Goal: Check status: Check status

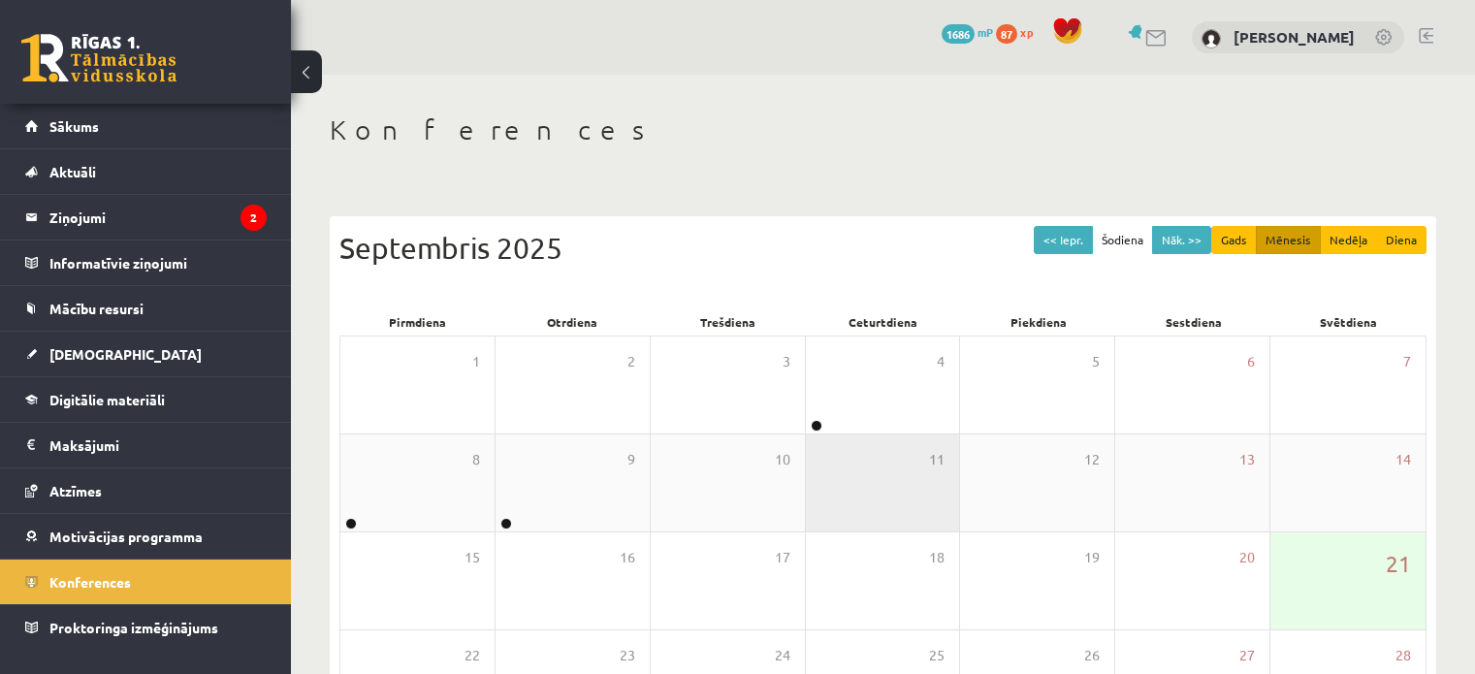
scroll to position [99, 0]
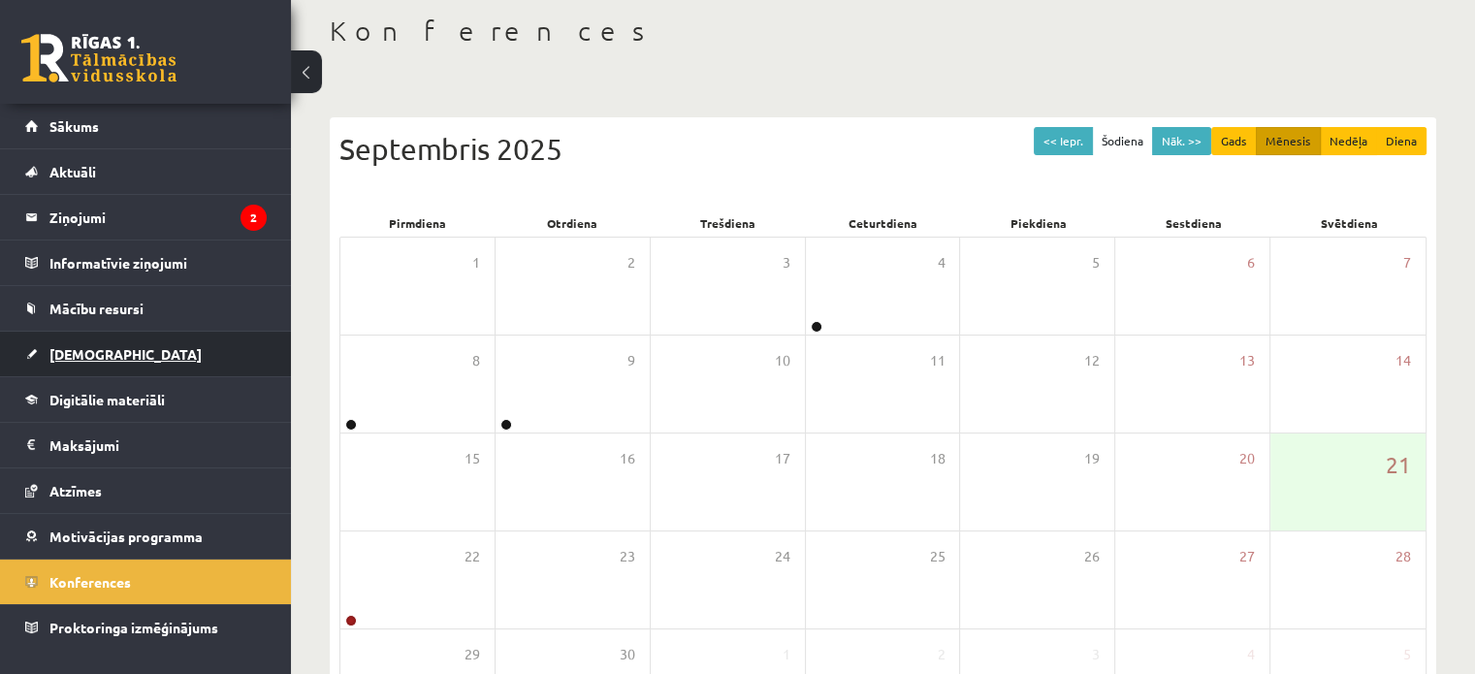
click at [105, 341] on link "[DEMOGRAPHIC_DATA]" at bounding box center [146, 354] width 242 height 45
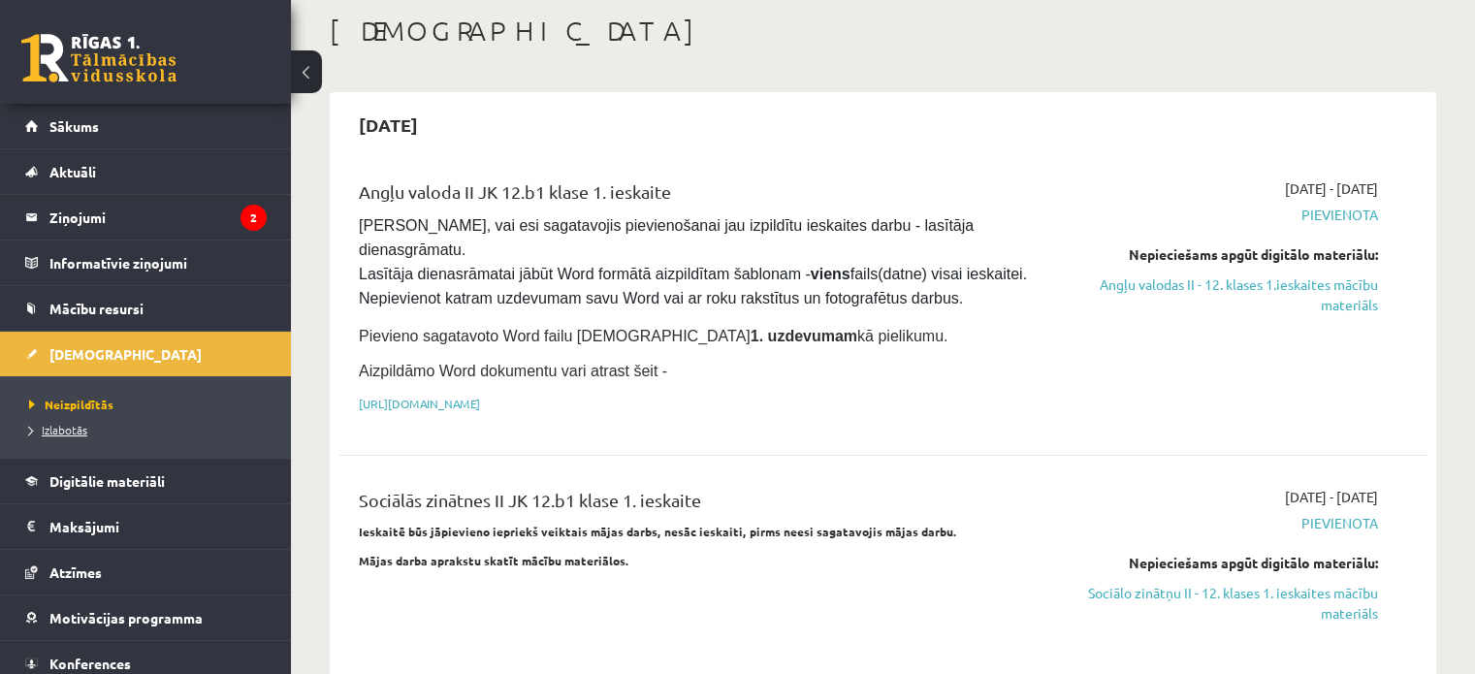
click at [66, 429] on span "Izlabotās" at bounding box center [58, 430] width 58 height 16
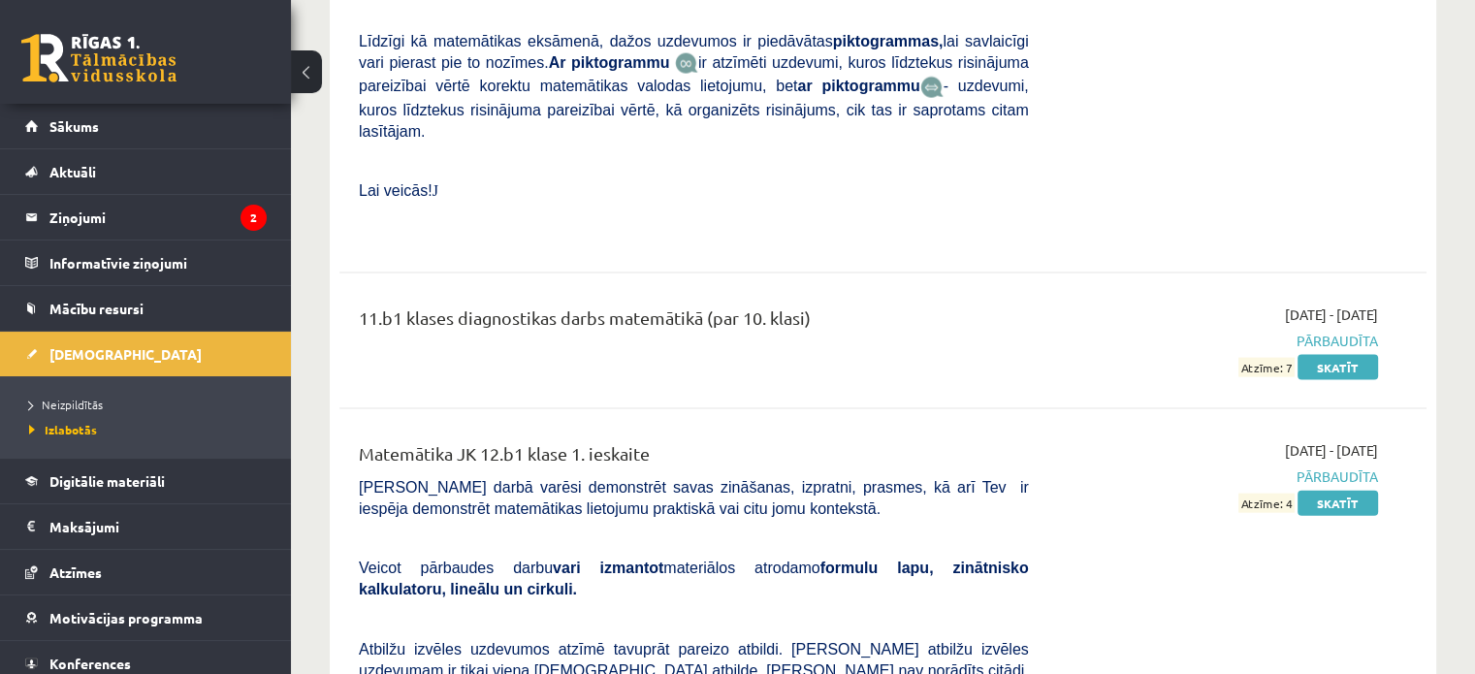
scroll to position [4167, 0]
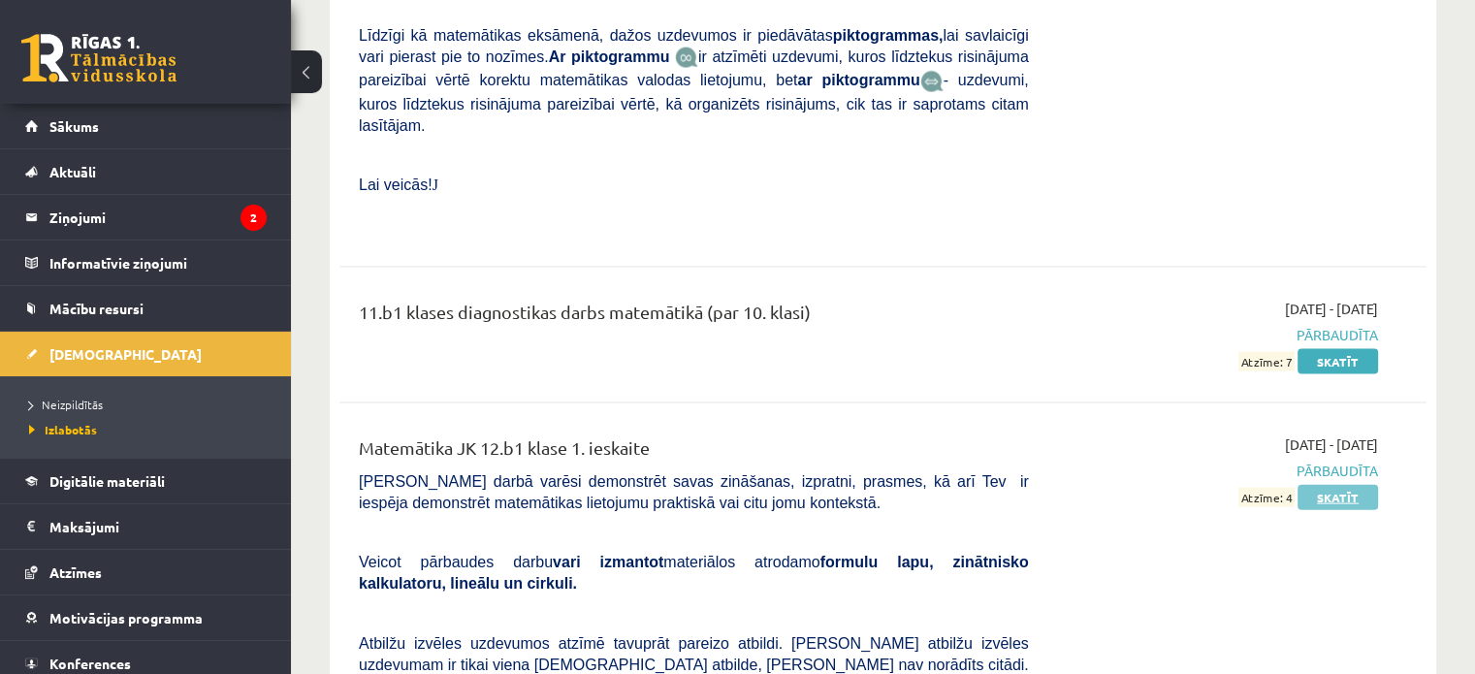
click at [1323, 485] on link "Skatīt" at bounding box center [1338, 497] width 81 height 25
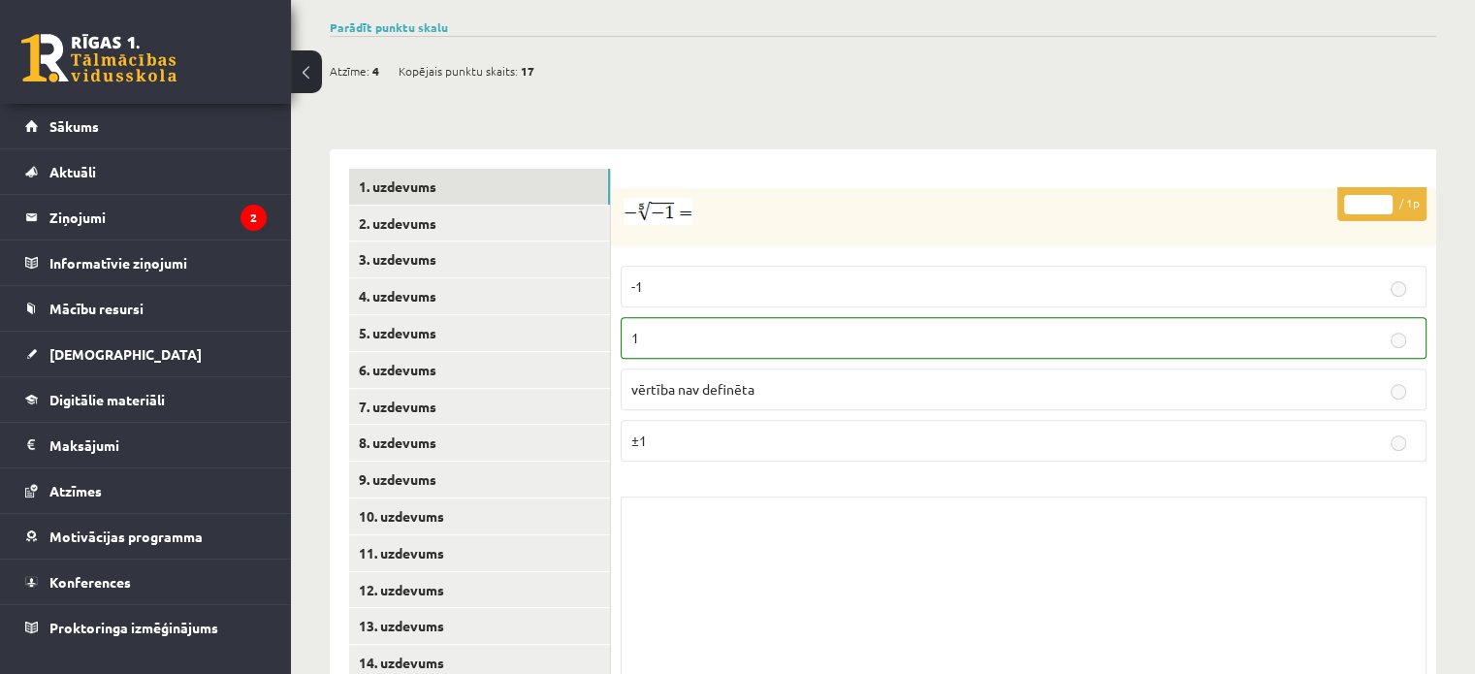
scroll to position [734, 0]
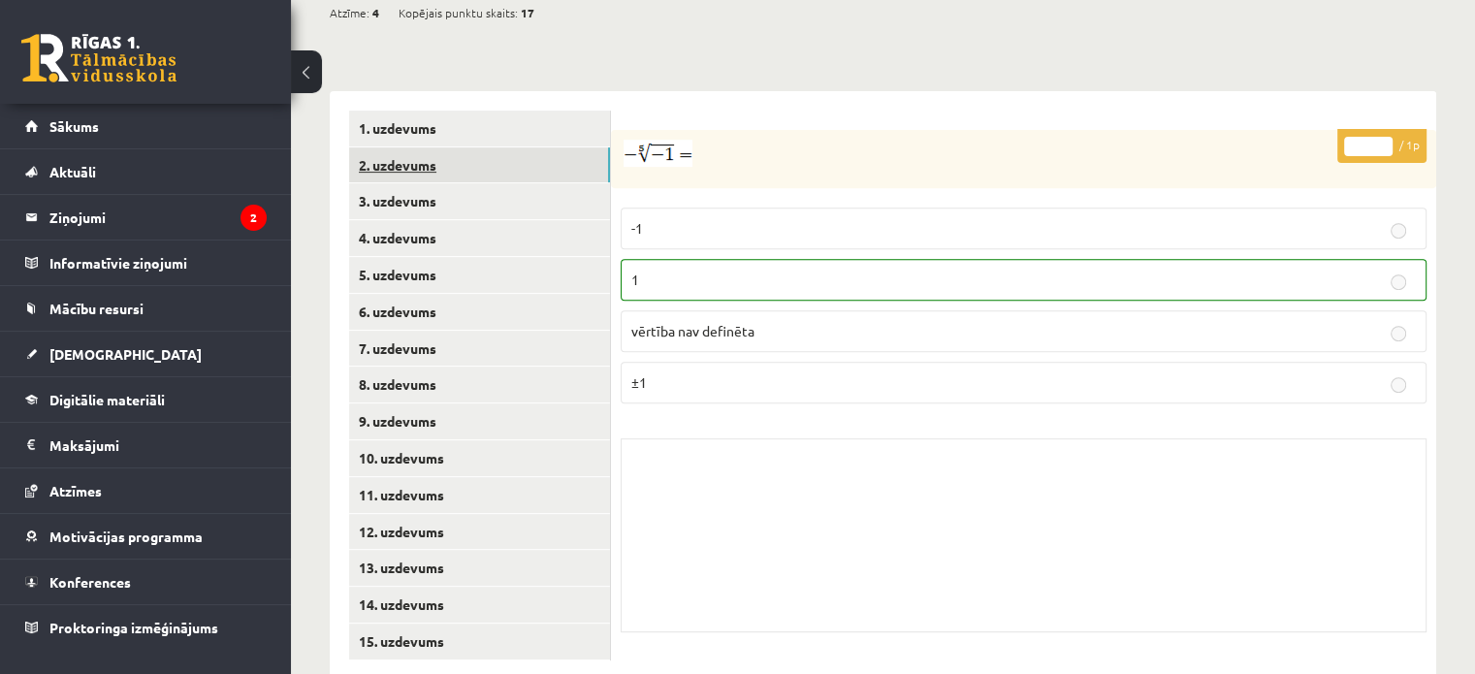
click at [492, 147] on link "2. uzdevums" at bounding box center [479, 165] width 261 height 36
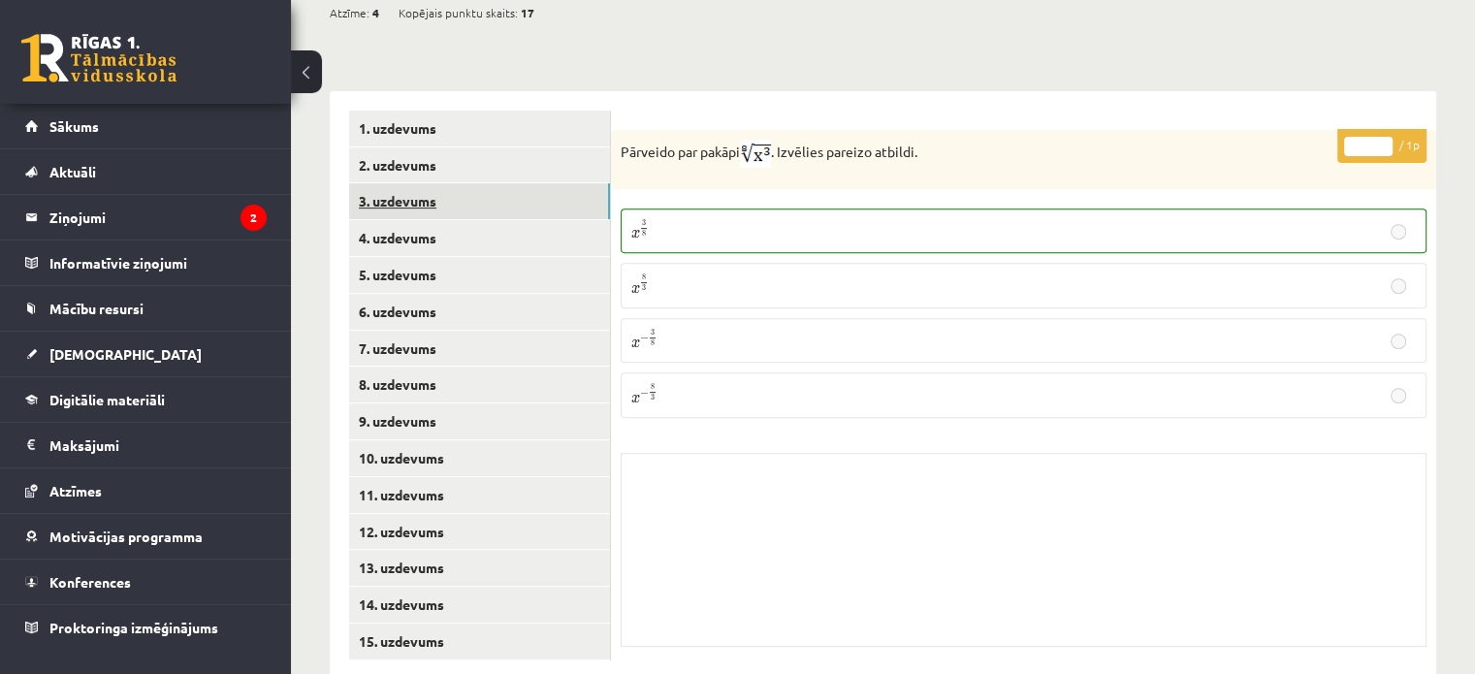
click at [489, 183] on link "3. uzdevums" at bounding box center [479, 201] width 261 height 36
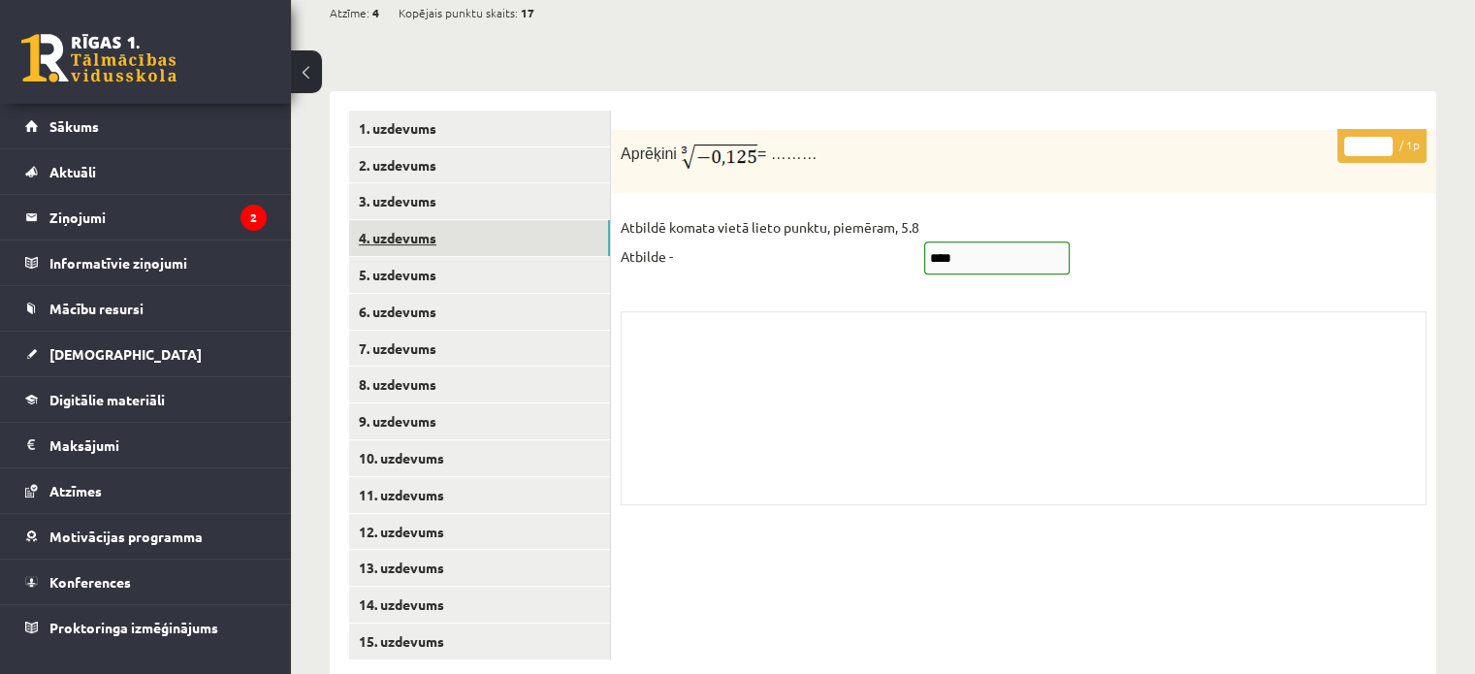
click at [506, 220] on link "4. uzdevums" at bounding box center [479, 238] width 261 height 36
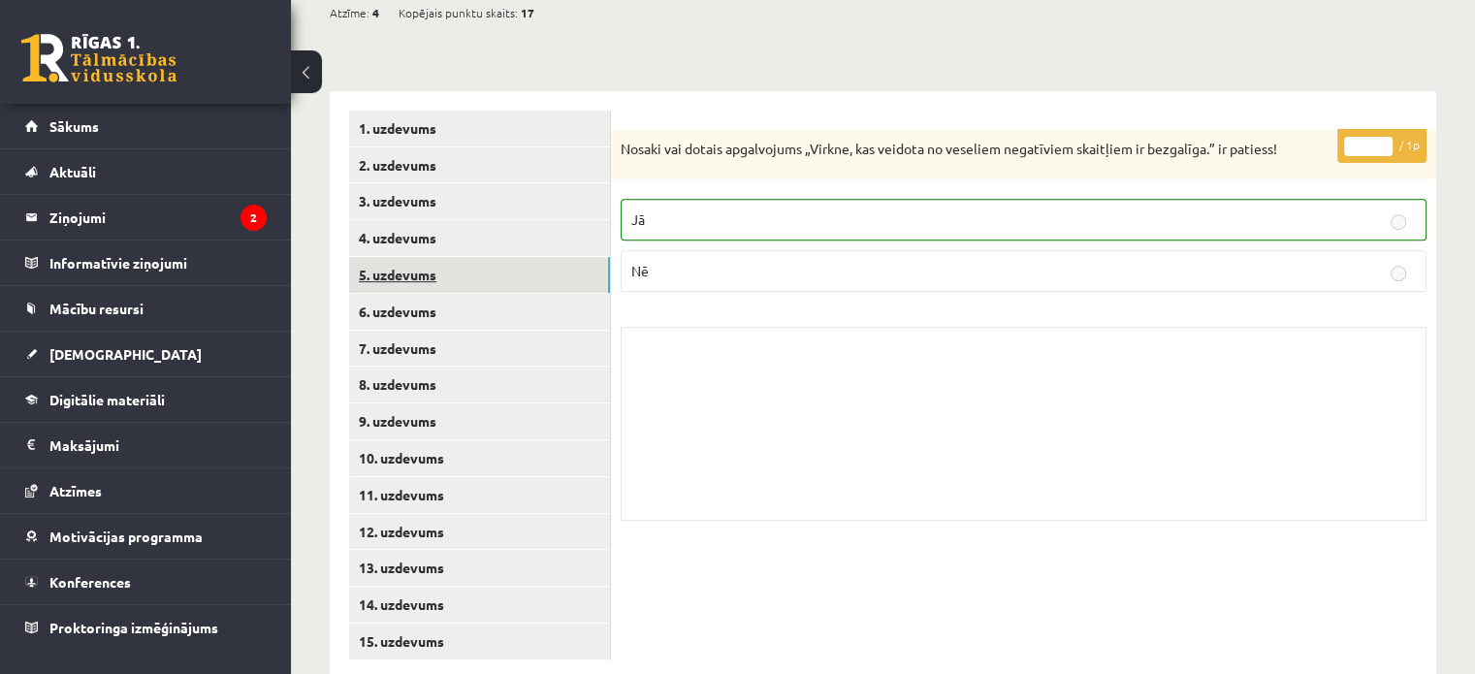
click at [493, 257] on link "5. uzdevums" at bounding box center [479, 275] width 261 height 36
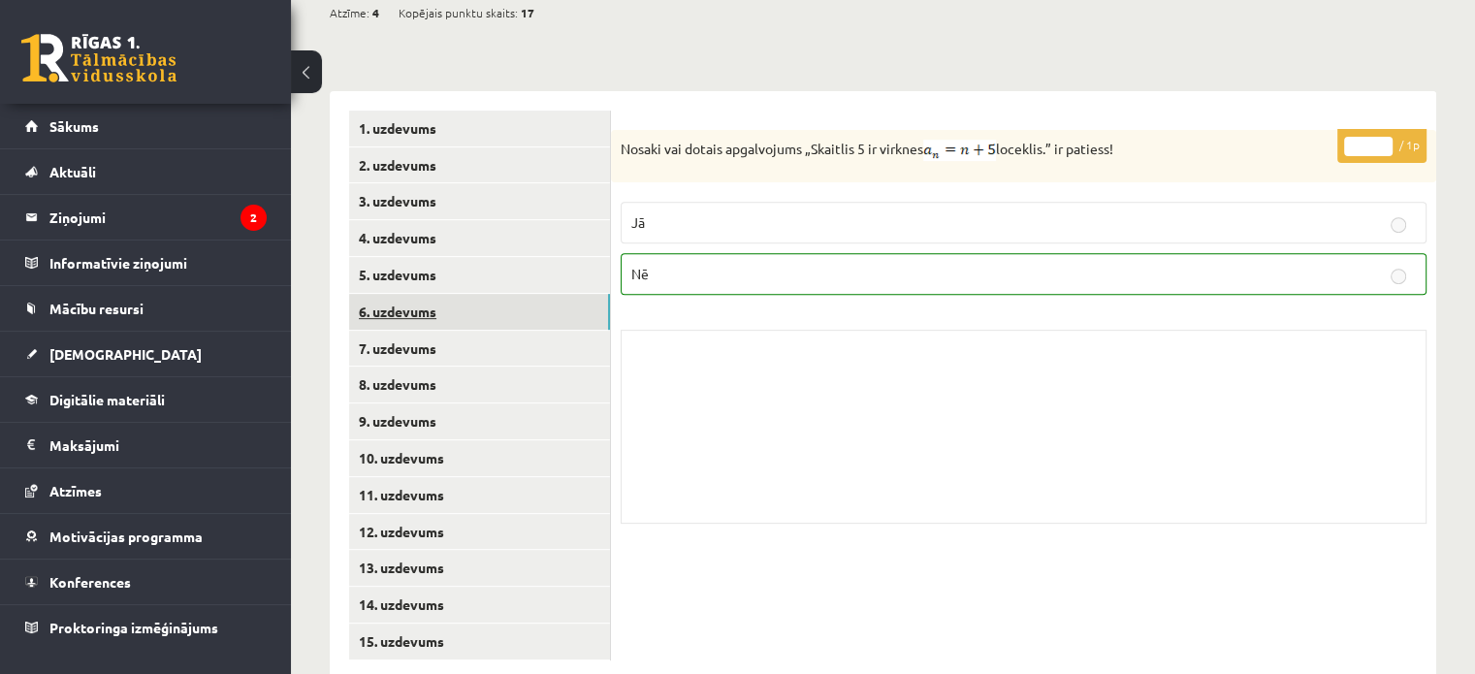
click at [478, 294] on link "6. uzdevums" at bounding box center [479, 312] width 261 height 36
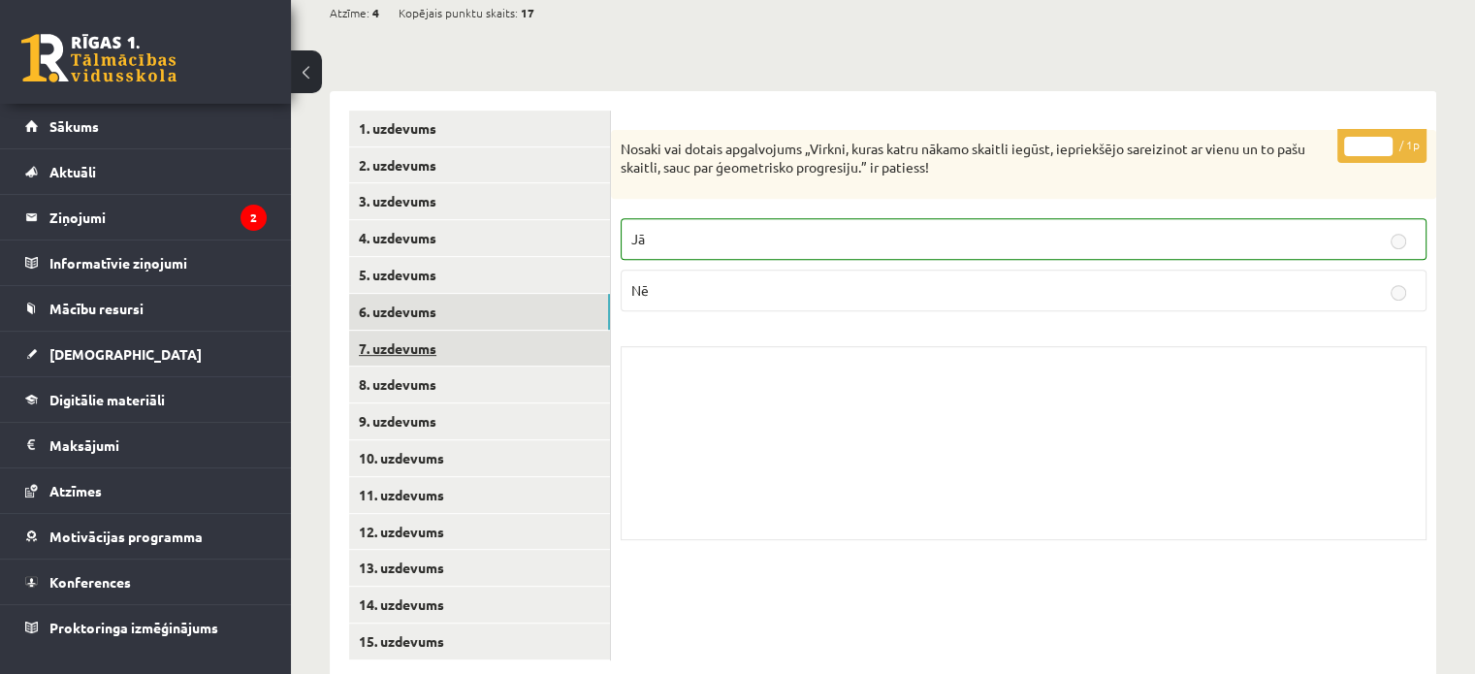
click at [458, 331] on link "7. uzdevums" at bounding box center [479, 349] width 261 height 36
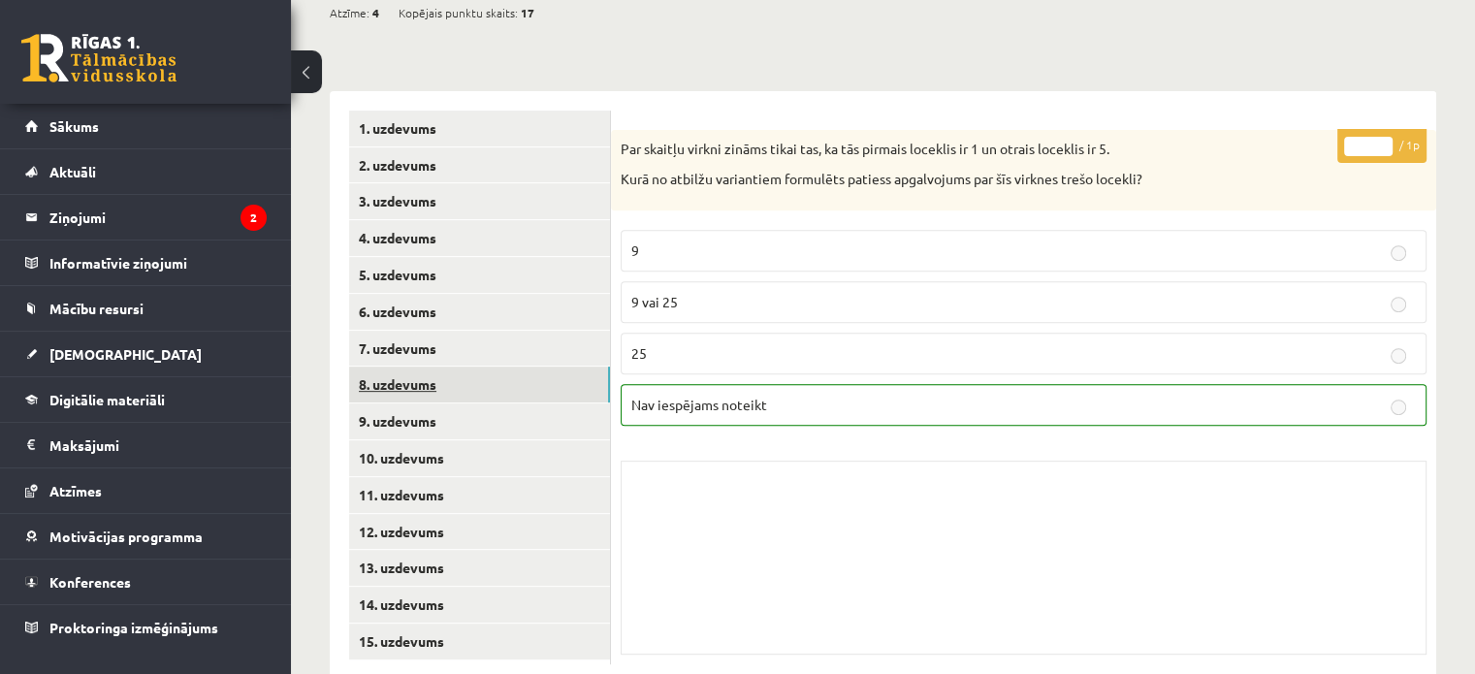
click at [455, 367] on link "8. uzdevums" at bounding box center [479, 385] width 261 height 36
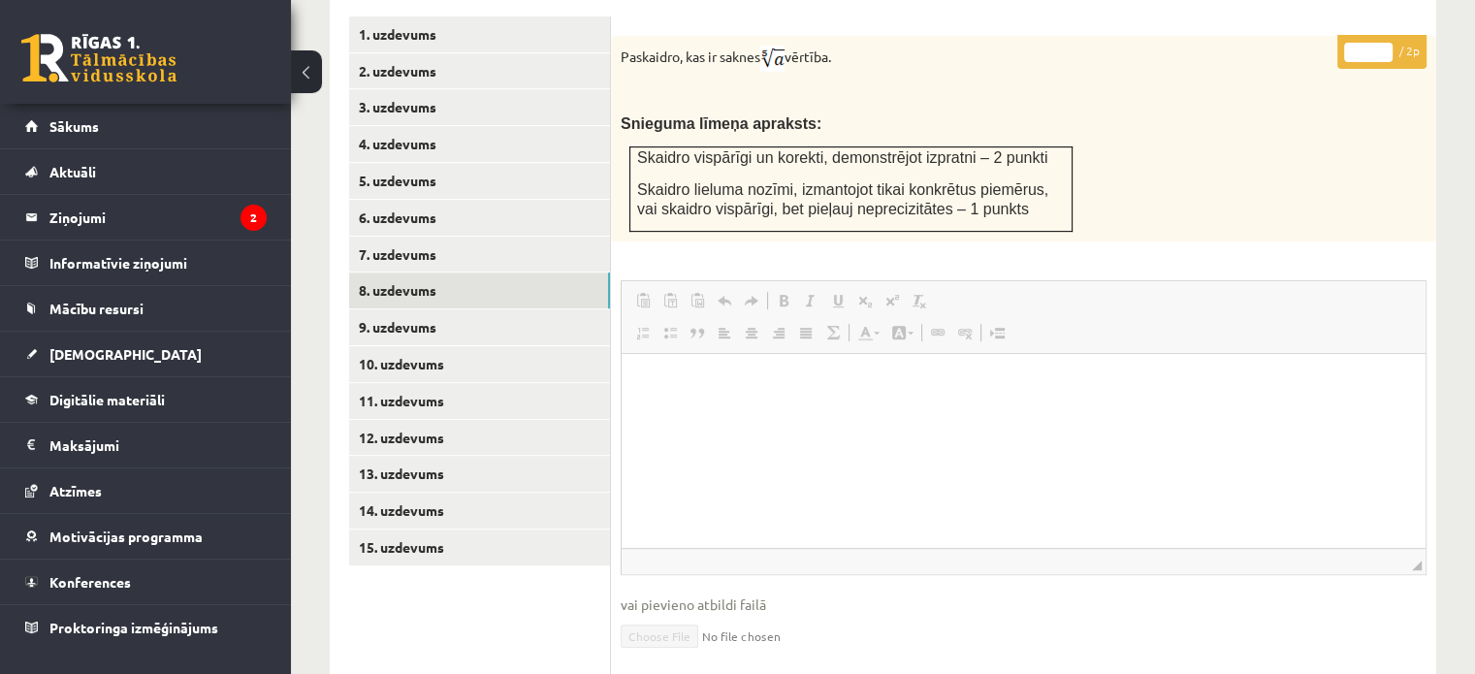
scroll to position [826, 0]
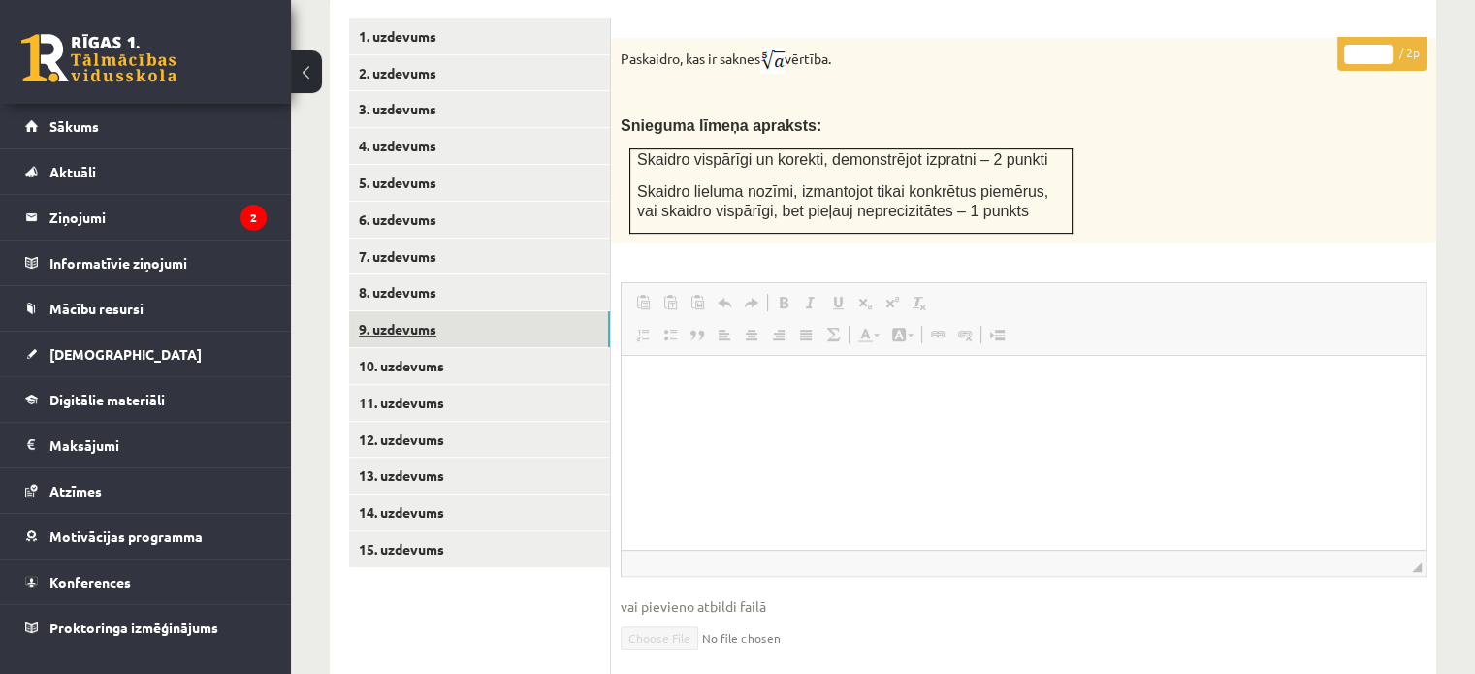
click at [534, 311] on link "9. uzdevums" at bounding box center [479, 329] width 261 height 36
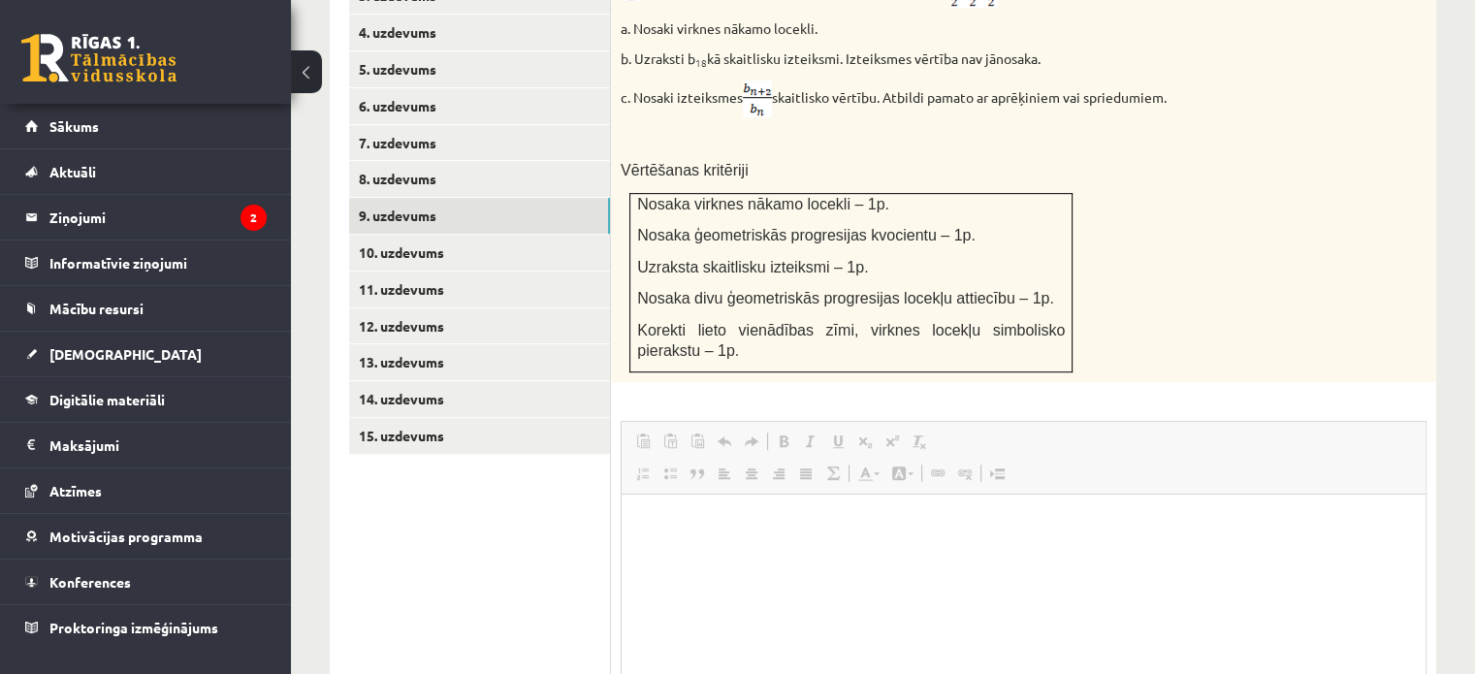
scroll to position [923, 0]
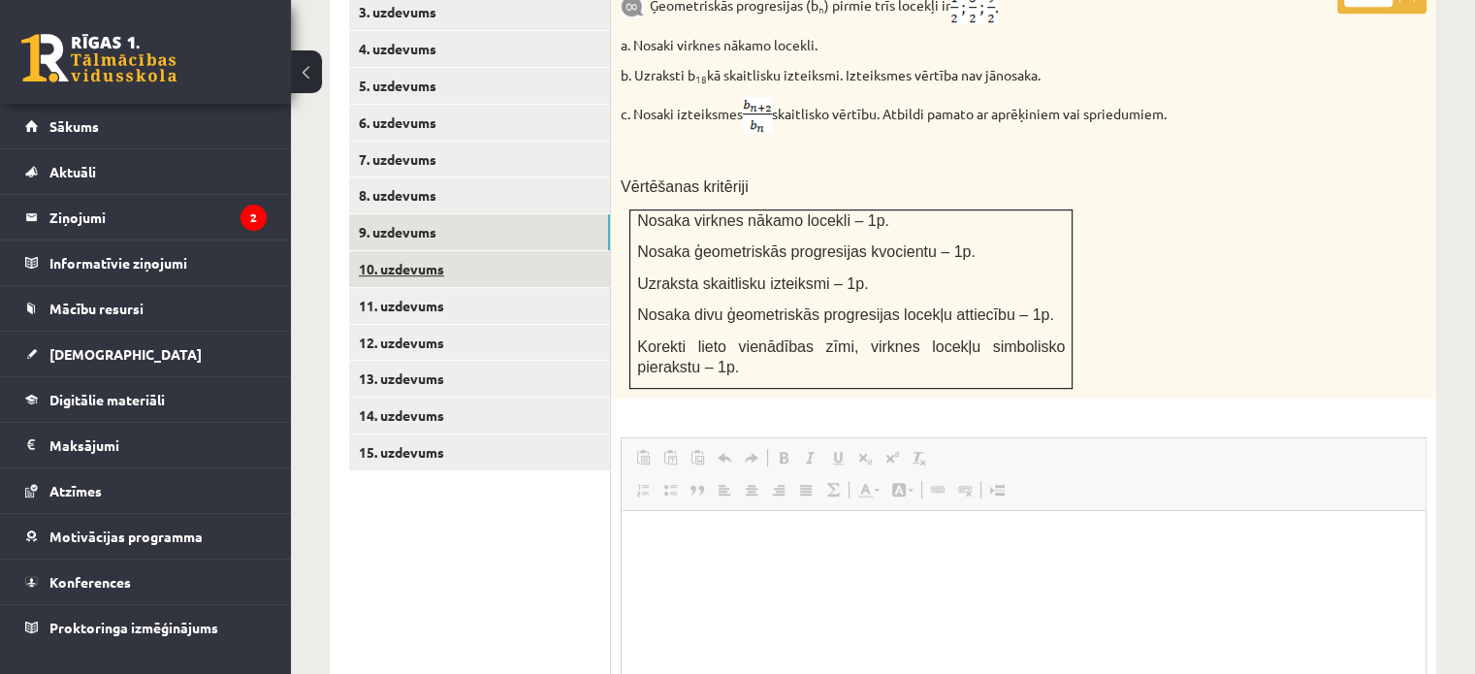
click at [517, 251] on link "10. uzdevums" at bounding box center [479, 269] width 261 height 36
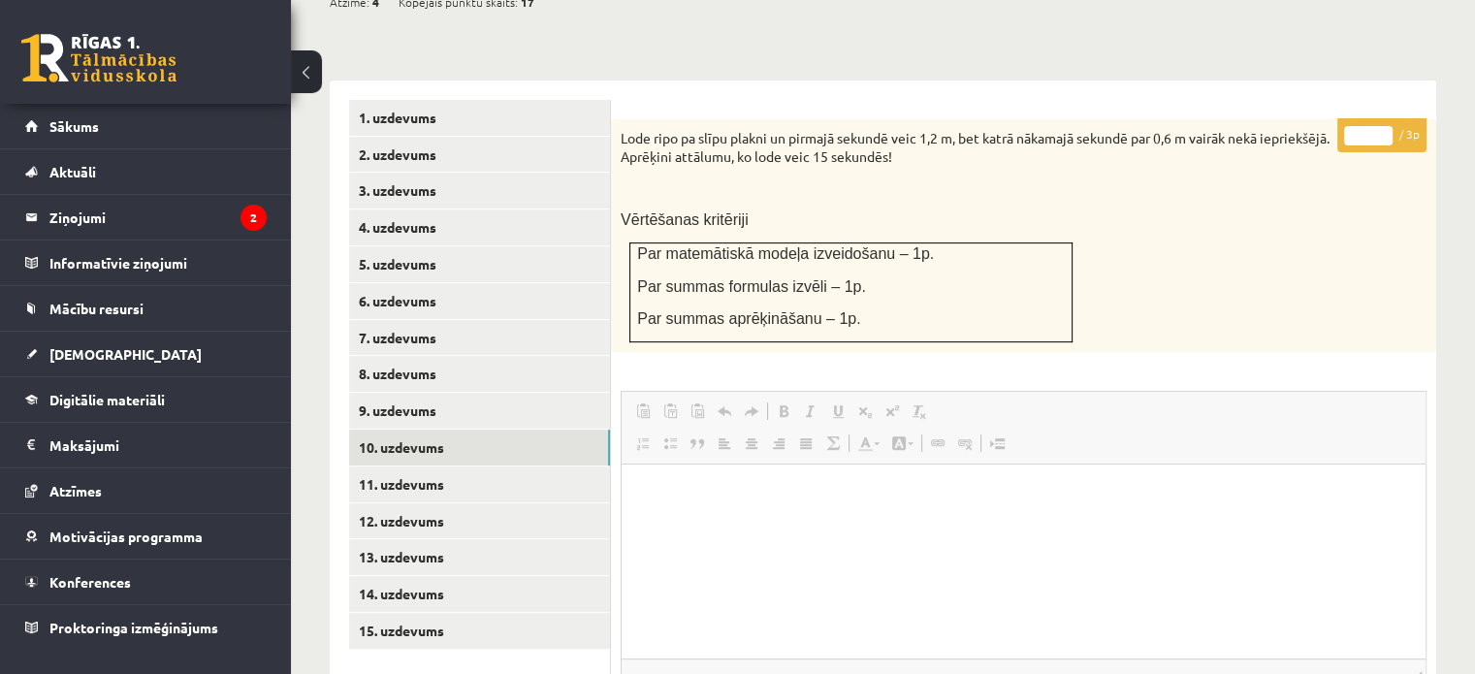
scroll to position [742, 0]
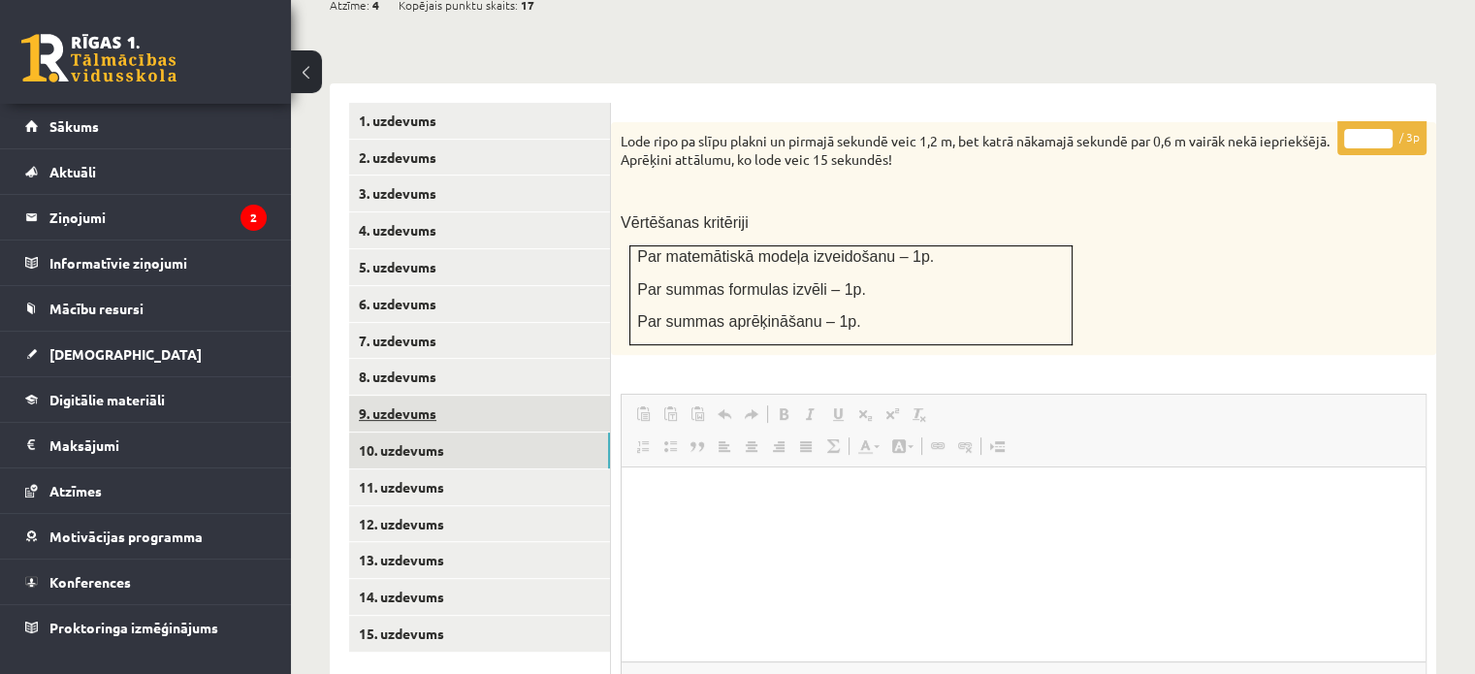
click at [458, 396] on link "9. uzdevums" at bounding box center [479, 414] width 261 height 36
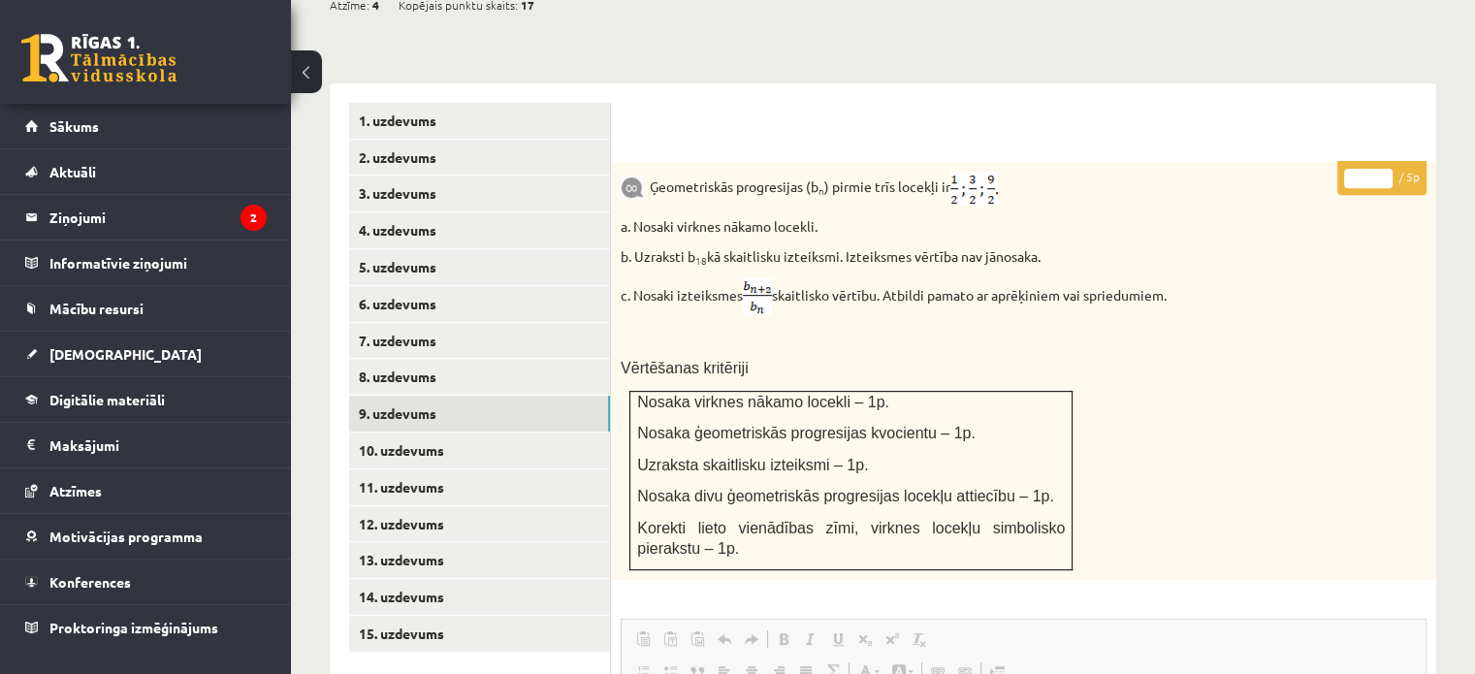
scroll to position [0, 0]
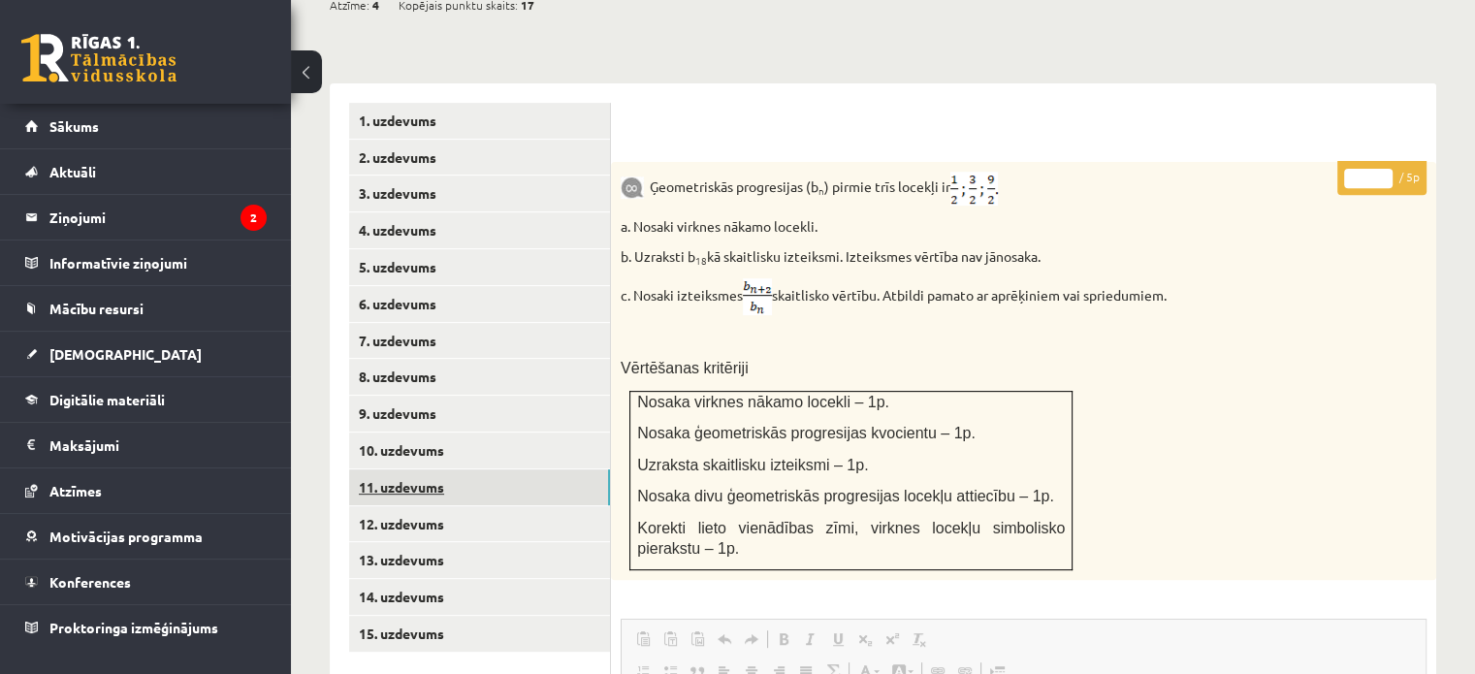
click at [516, 469] on link "11. uzdevums" at bounding box center [479, 487] width 261 height 36
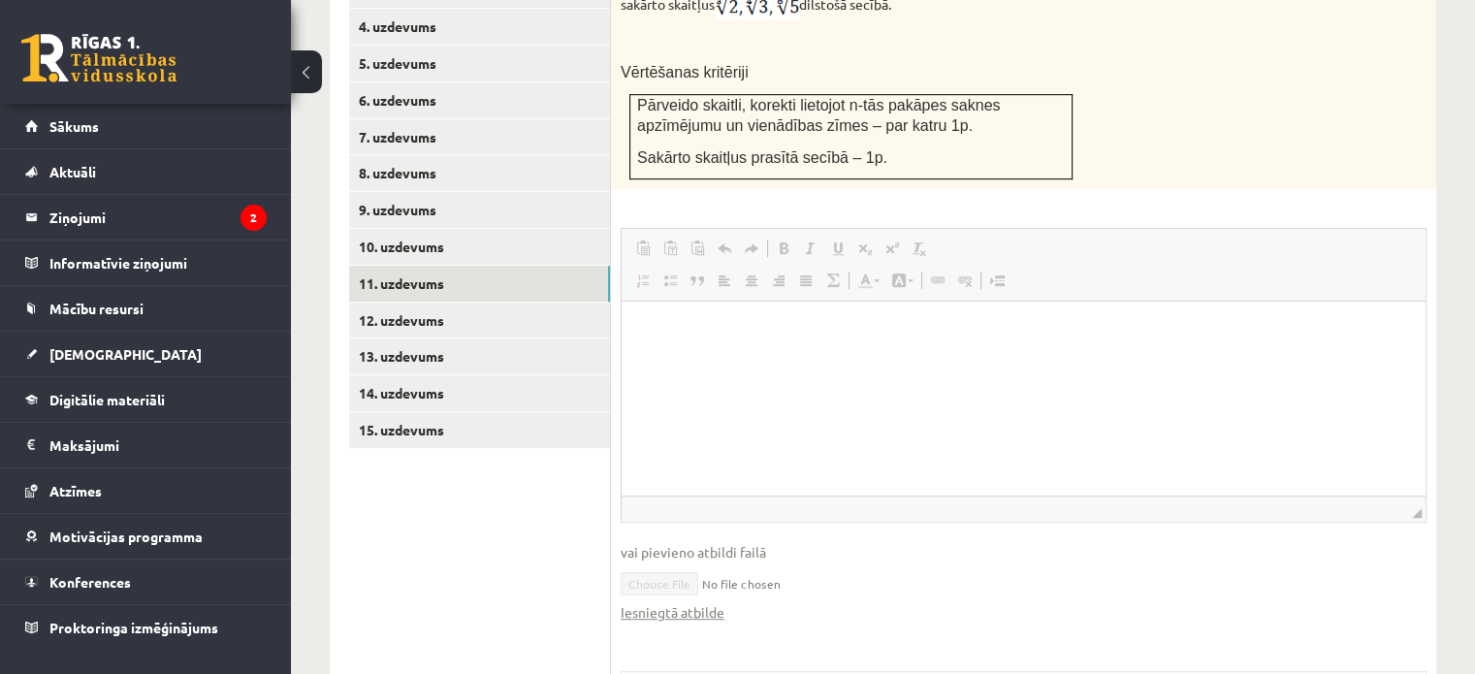
scroll to position [819, 0]
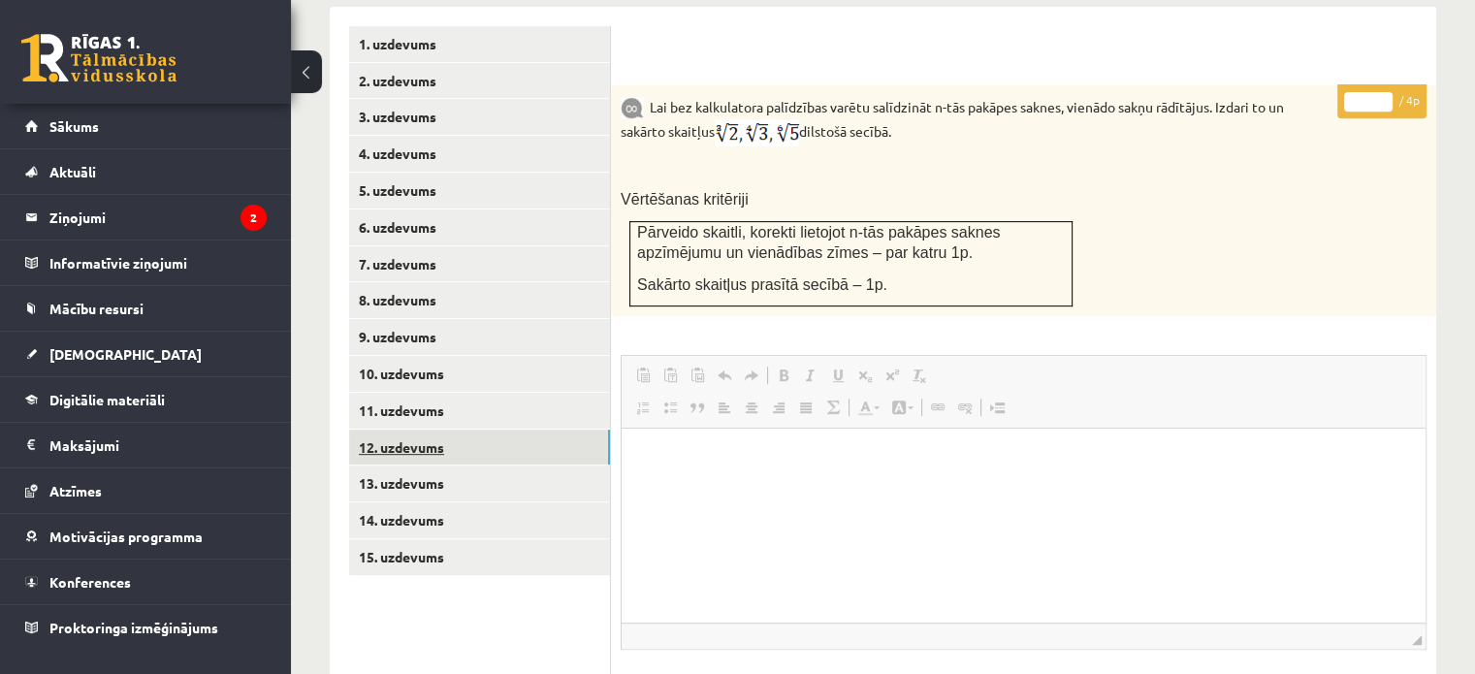
click at [500, 430] on link "12. uzdevums" at bounding box center [479, 448] width 261 height 36
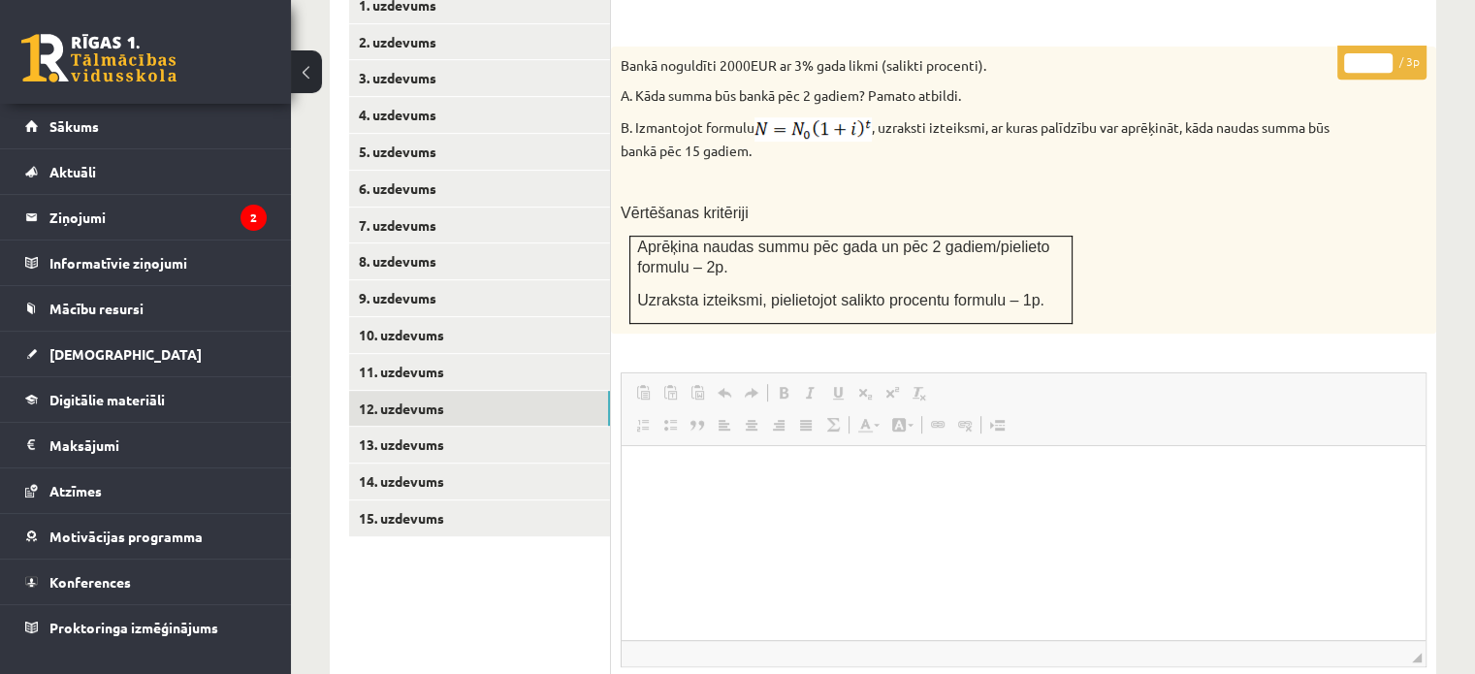
scroll to position [855, 0]
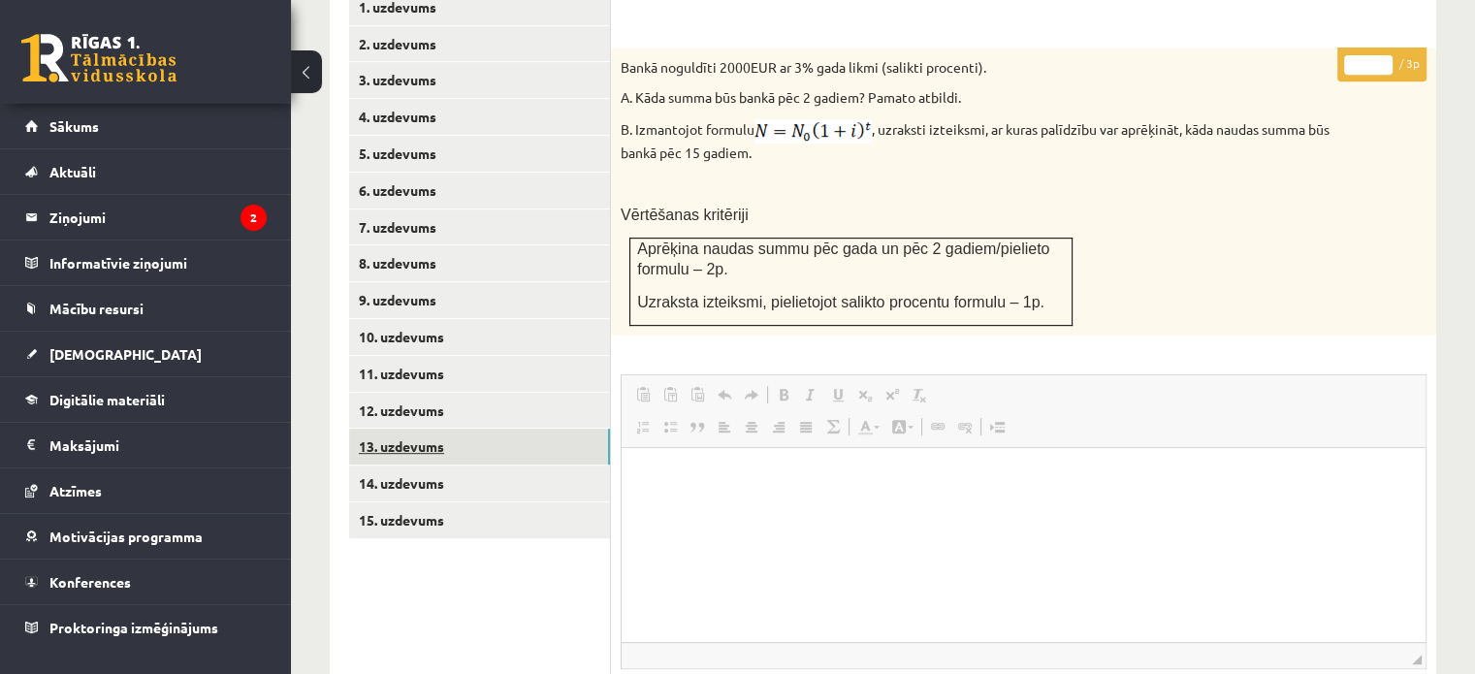
click at [576, 429] on link "13. uzdevums" at bounding box center [479, 447] width 261 height 36
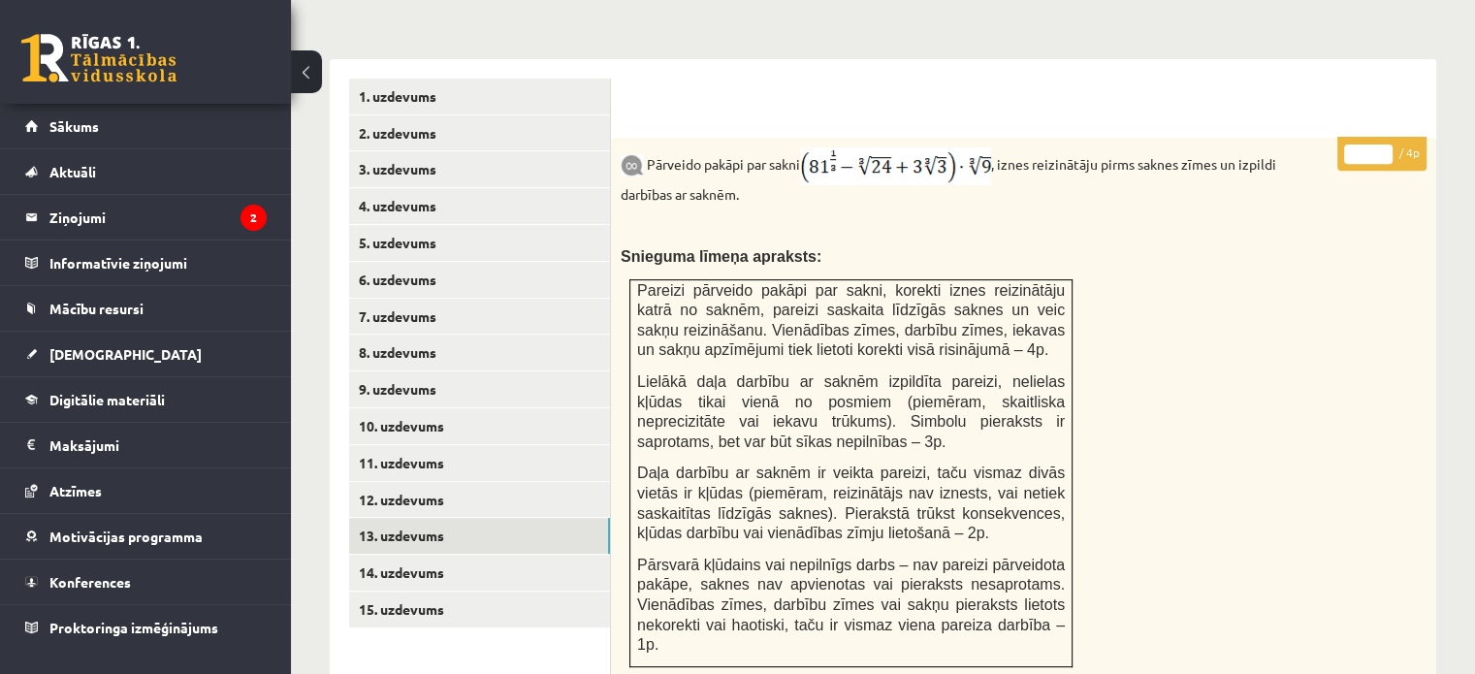
scroll to position [763, 0]
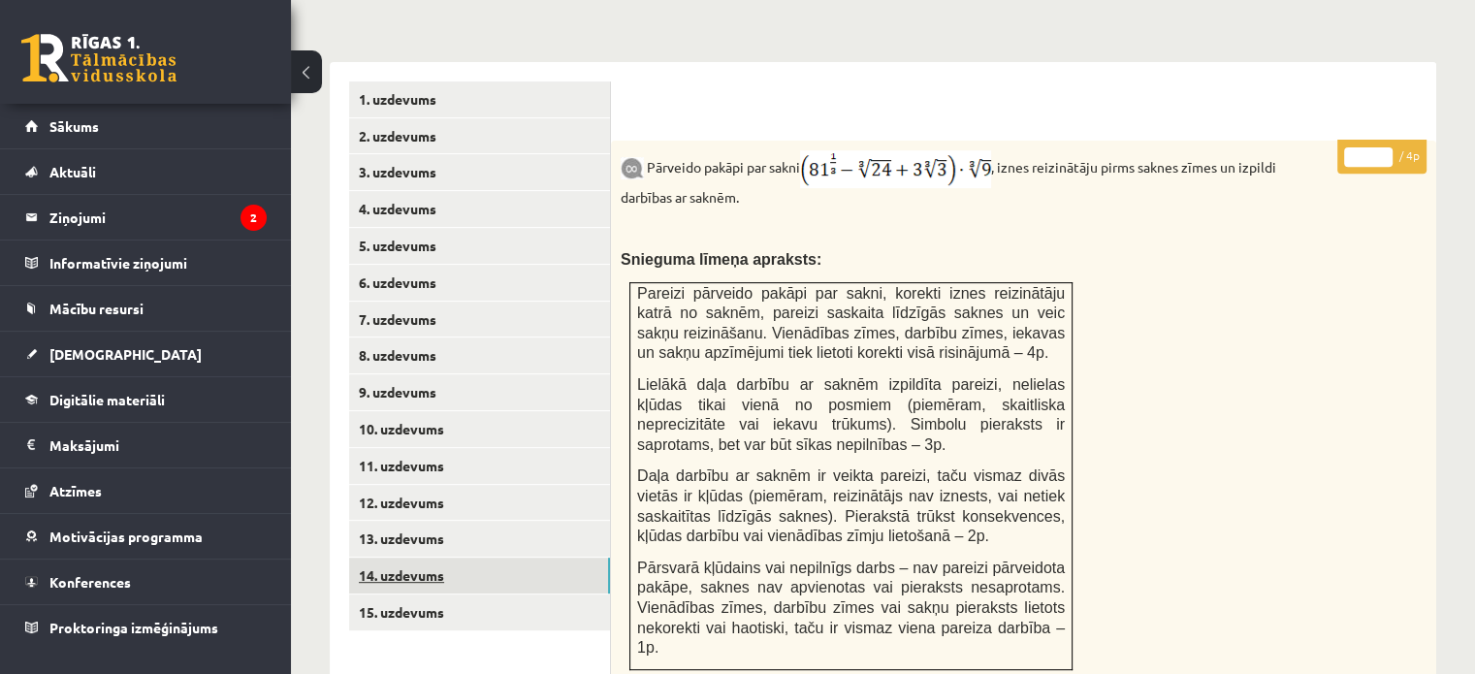
click at [406, 558] on link "14. uzdevums" at bounding box center [479, 576] width 261 height 36
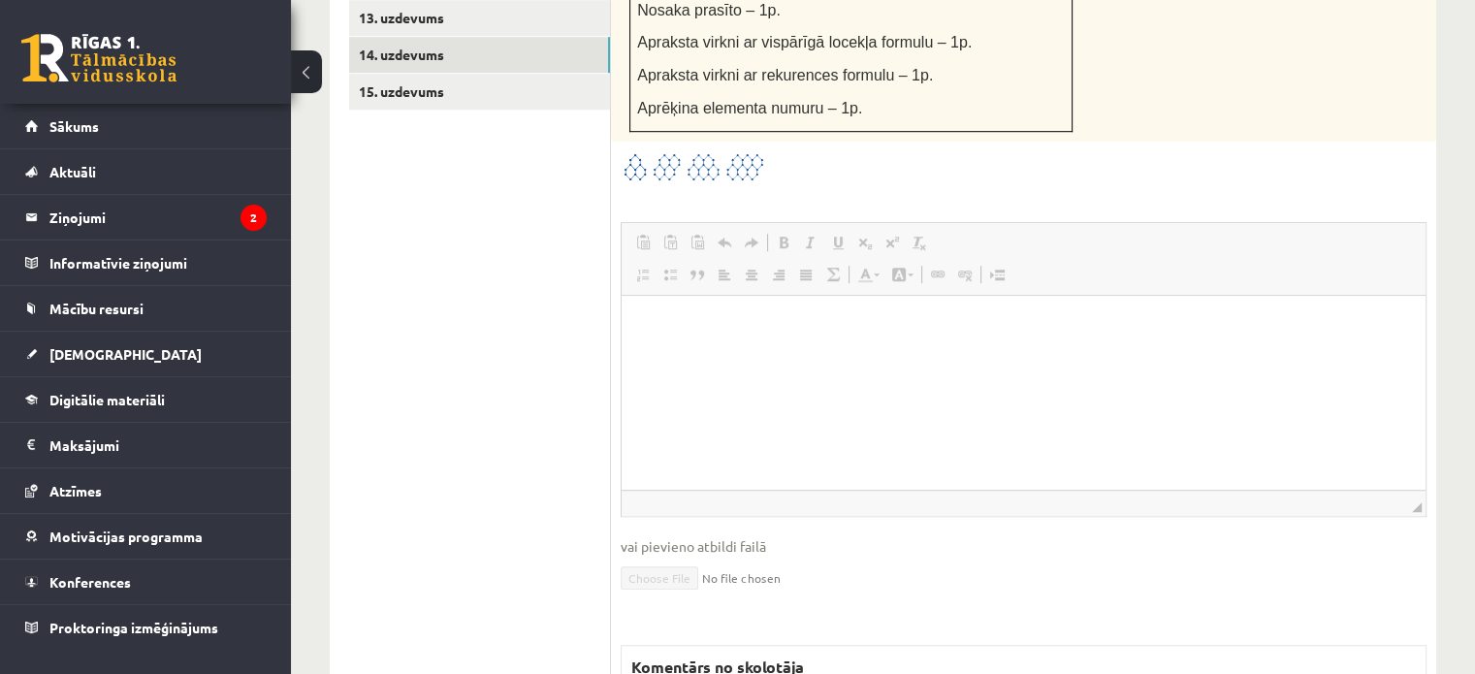
scroll to position [913, 0]
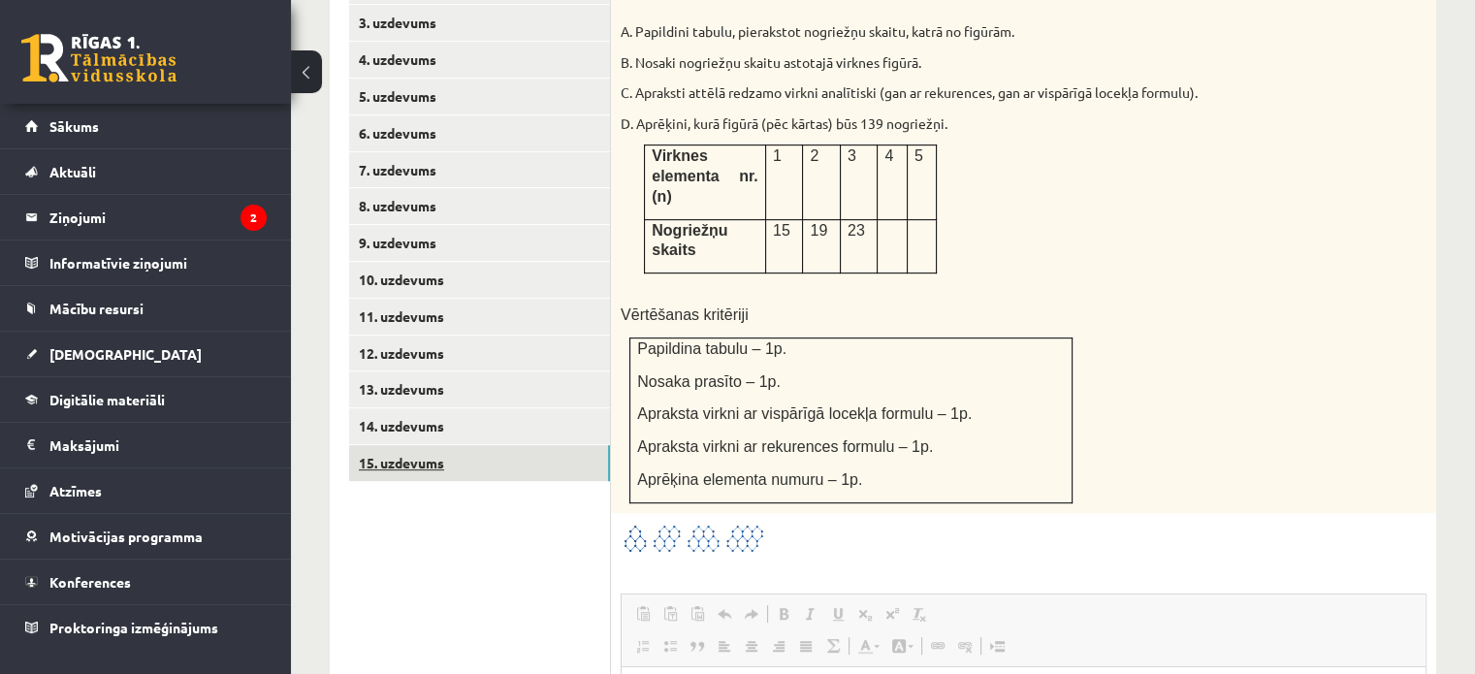
click at [516, 445] on link "15. uzdevums" at bounding box center [479, 463] width 261 height 36
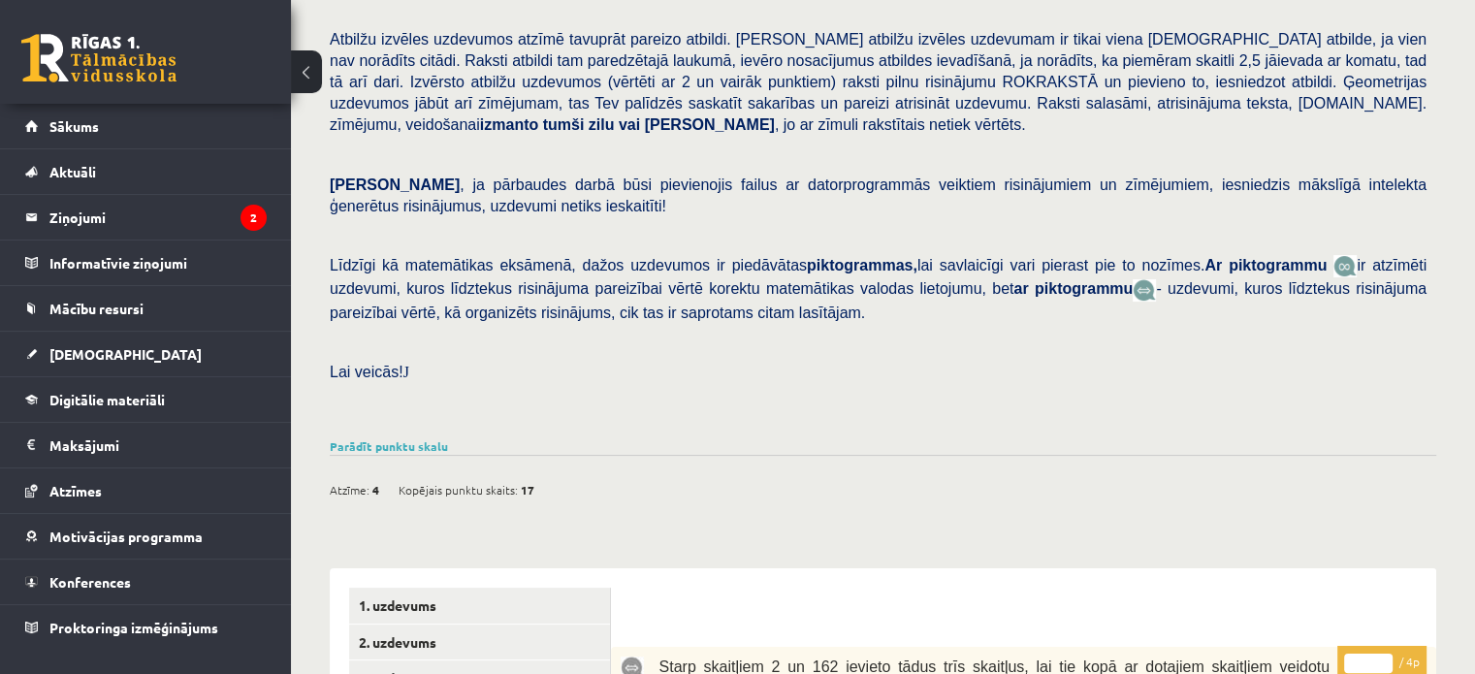
scroll to position [222, 0]
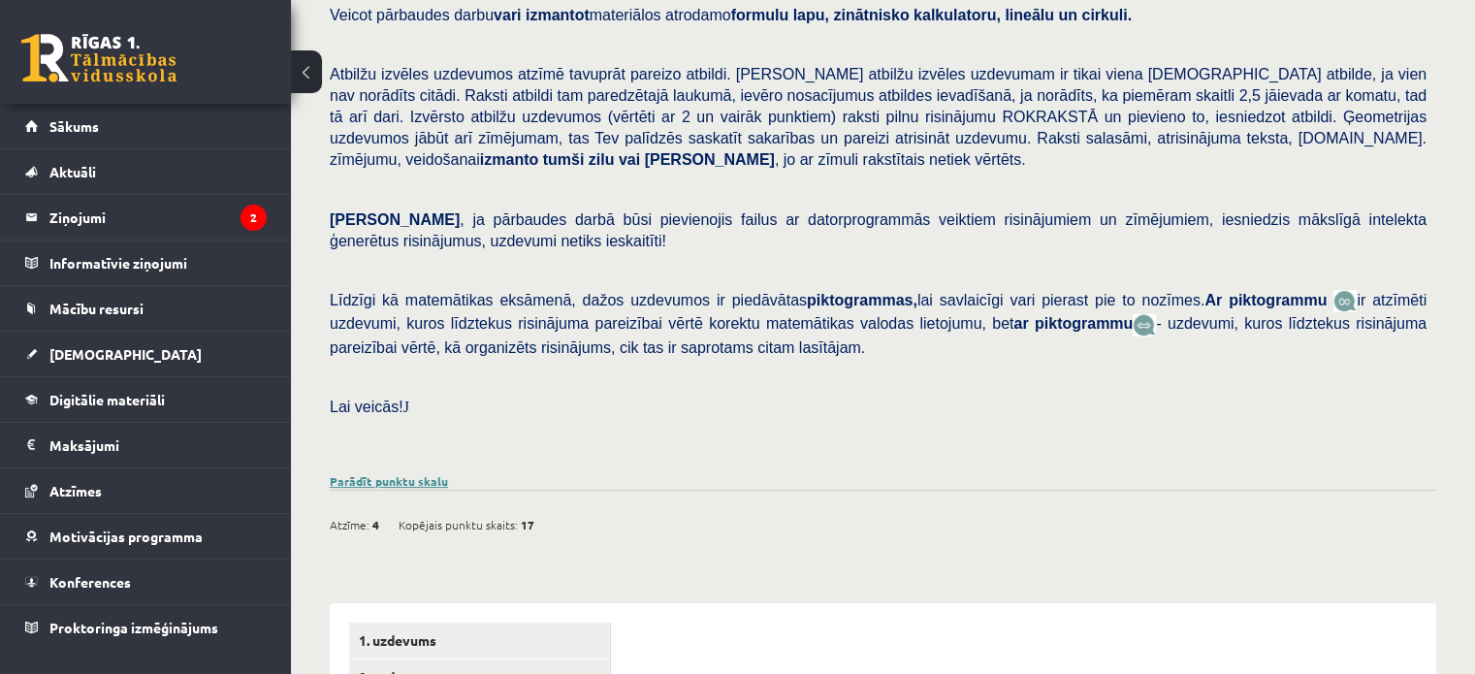
click at [415, 473] on link "Parādīt punktu skalu" at bounding box center [389, 481] width 118 height 16
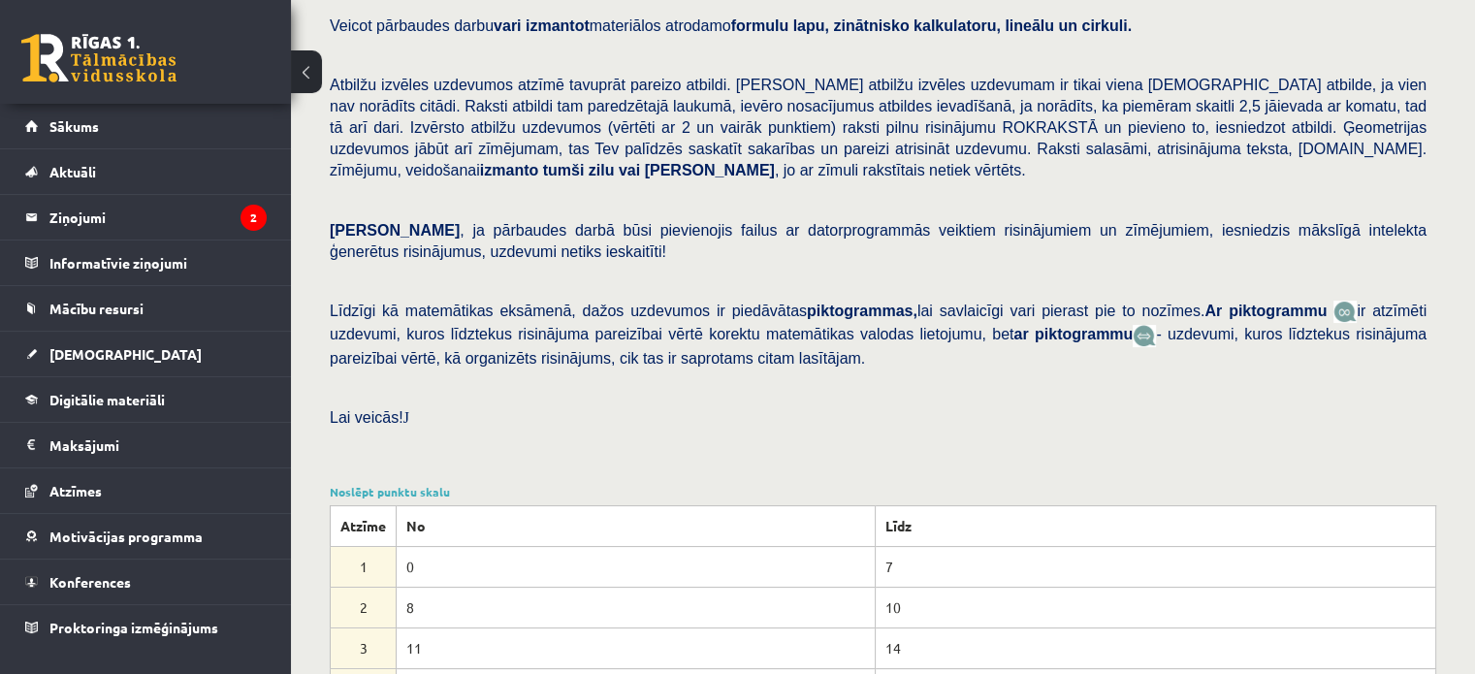
scroll to position [0, 0]
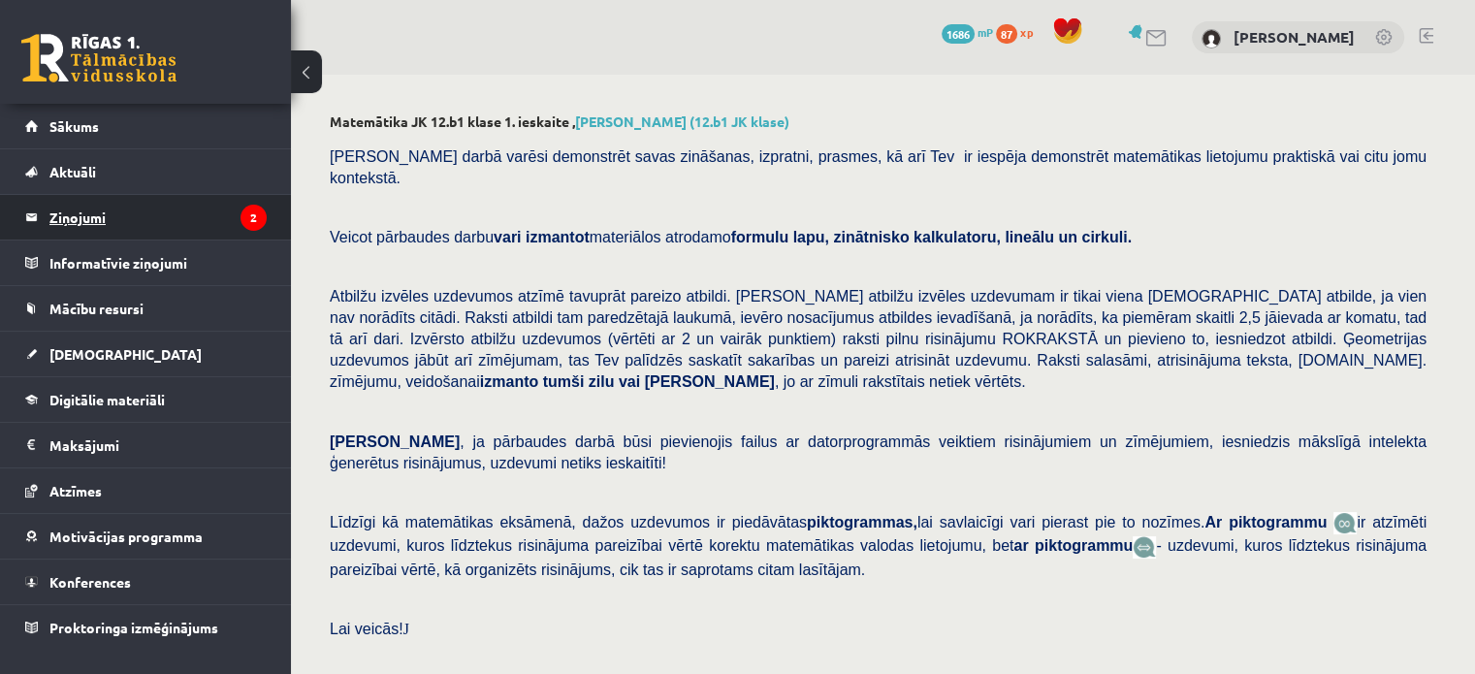
click at [205, 219] on legend "Ziņojumi 2" at bounding box center [157, 217] width 217 height 45
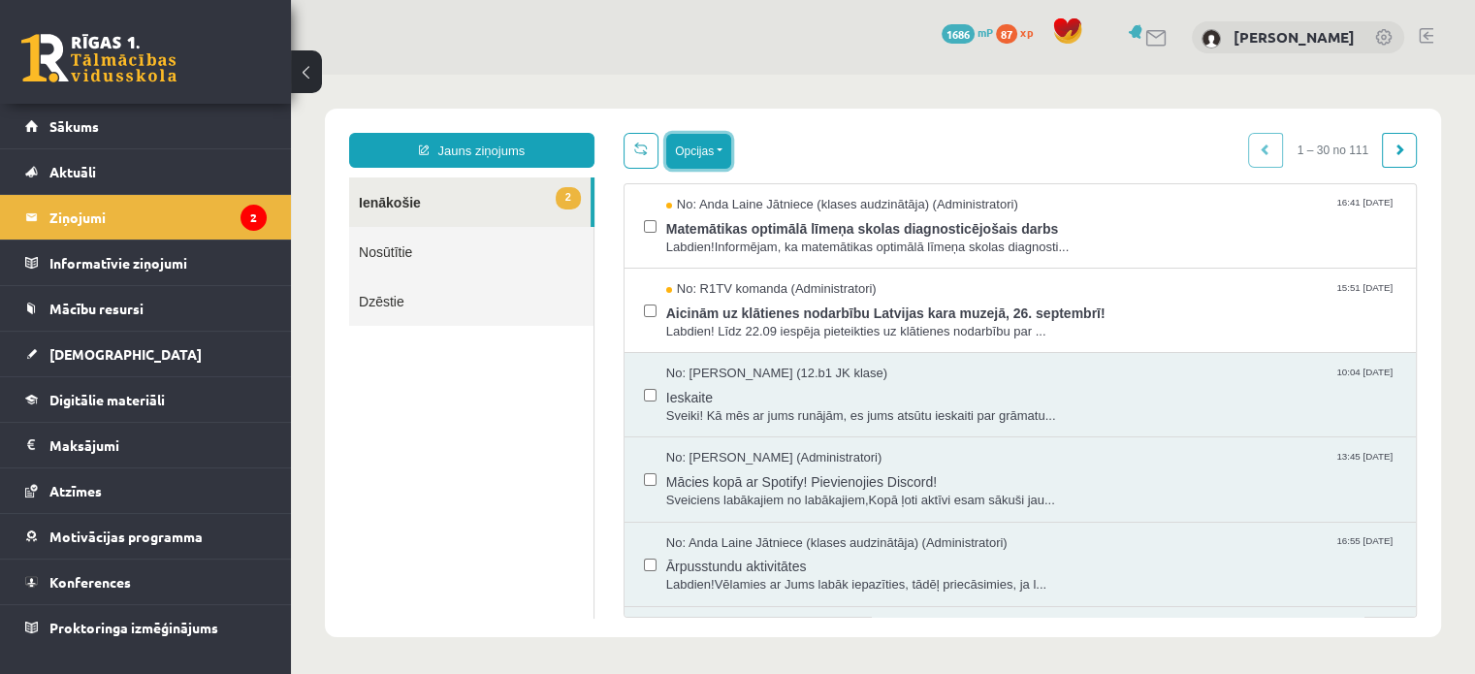
click at [700, 150] on button "Opcijas" at bounding box center [698, 151] width 65 height 35
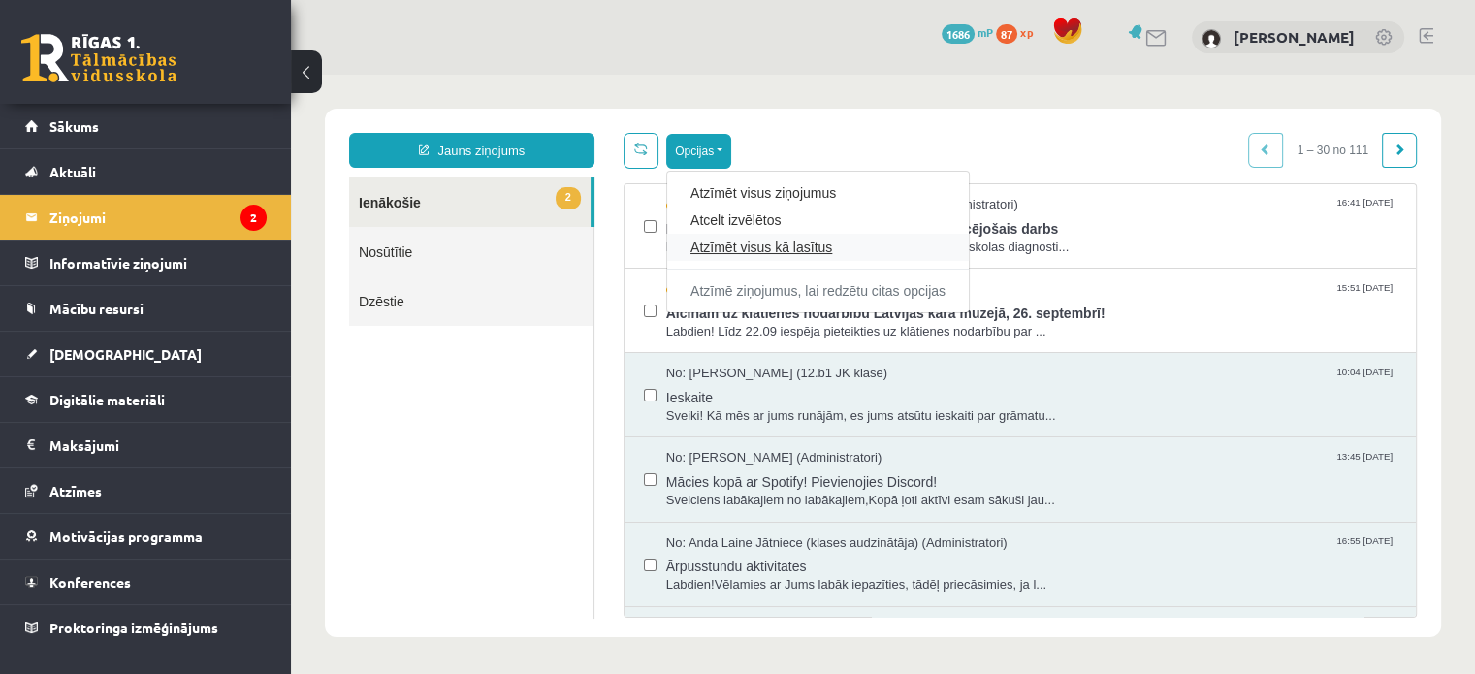
click at [733, 251] on link "Atzīmēt visus kā lasītus" at bounding box center [818, 247] width 255 height 19
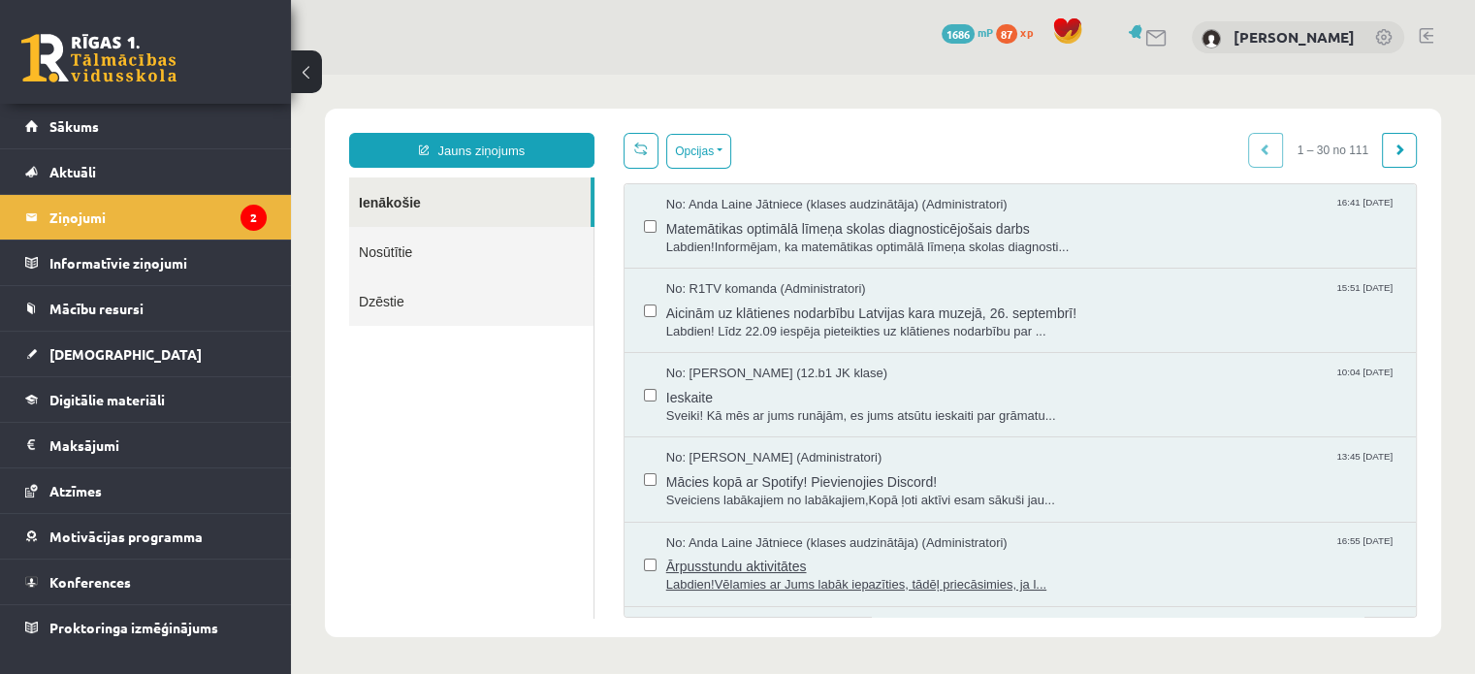
click at [777, 563] on span "Ārpusstundu aktivitātes" at bounding box center [1031, 564] width 730 height 24
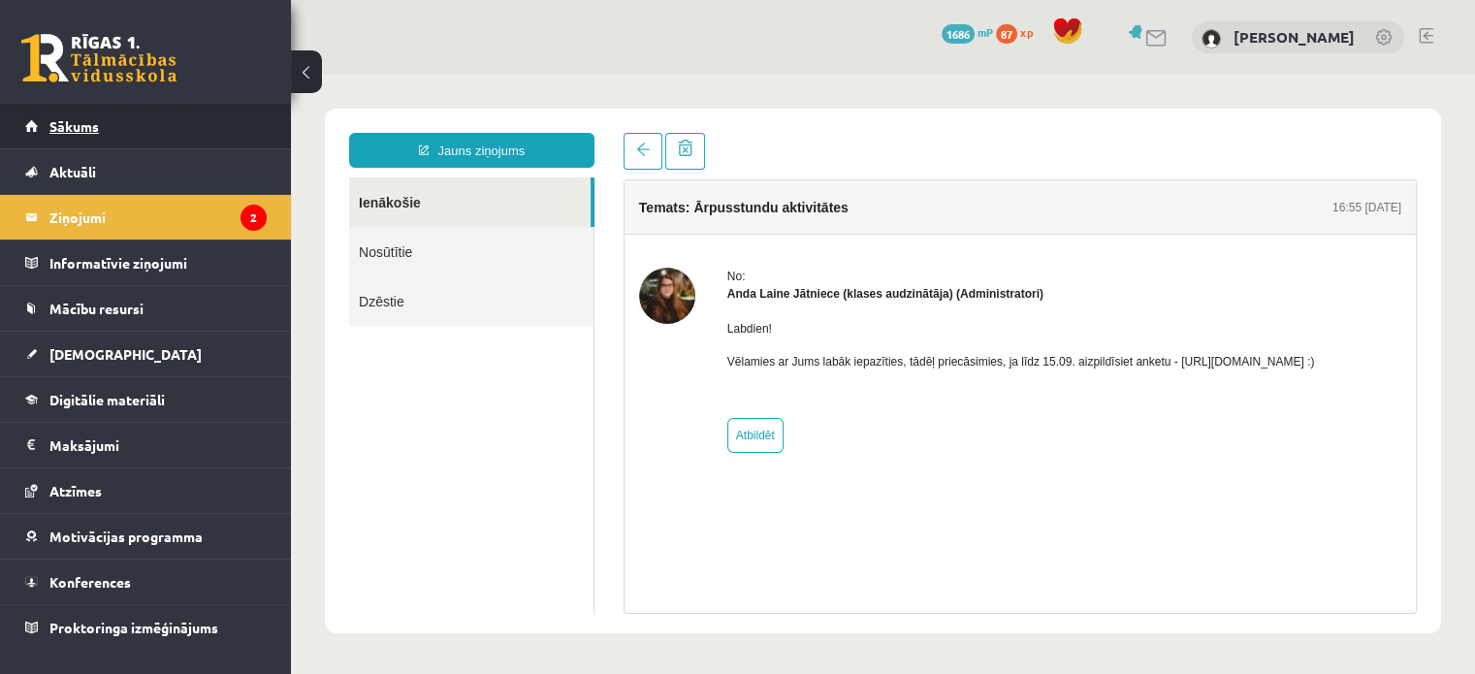
click at [129, 121] on link "Sākums" at bounding box center [146, 126] width 242 height 45
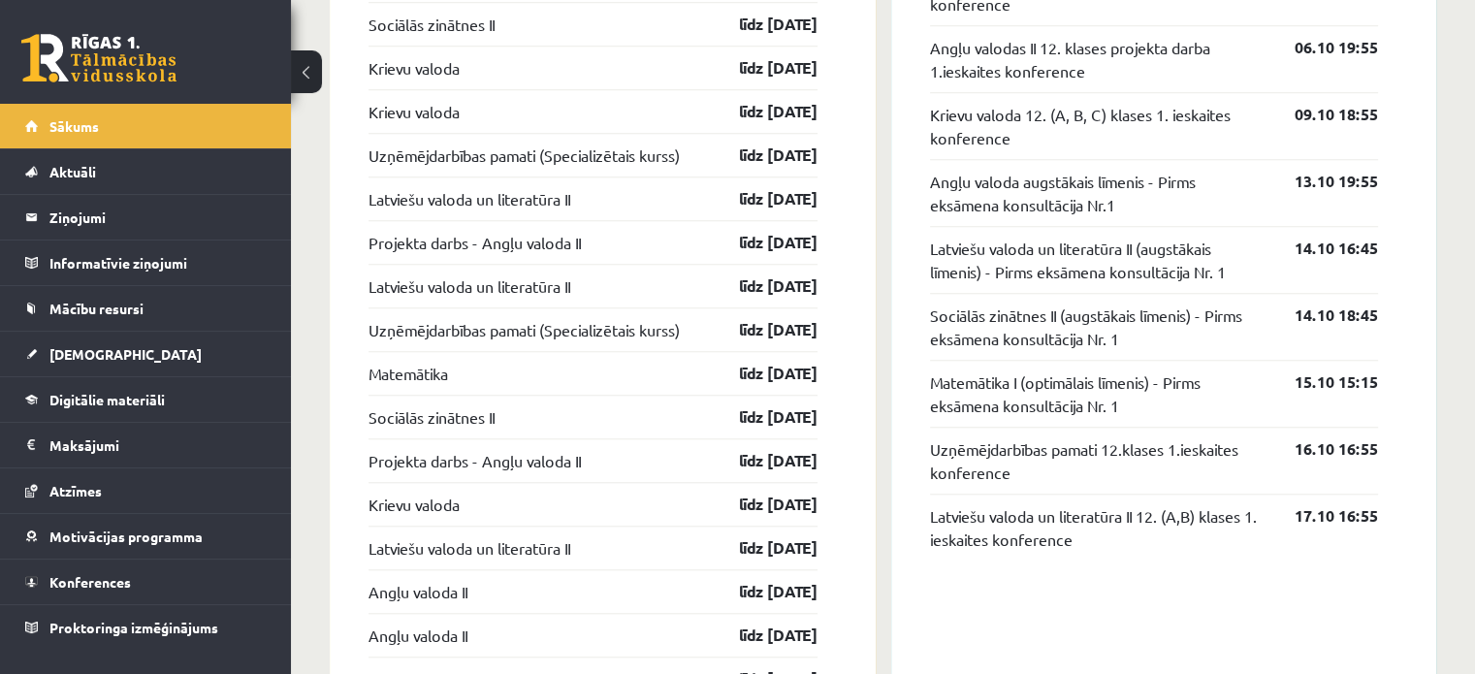
scroll to position [1709, 0]
